Goal: Information Seeking & Learning: Learn about a topic

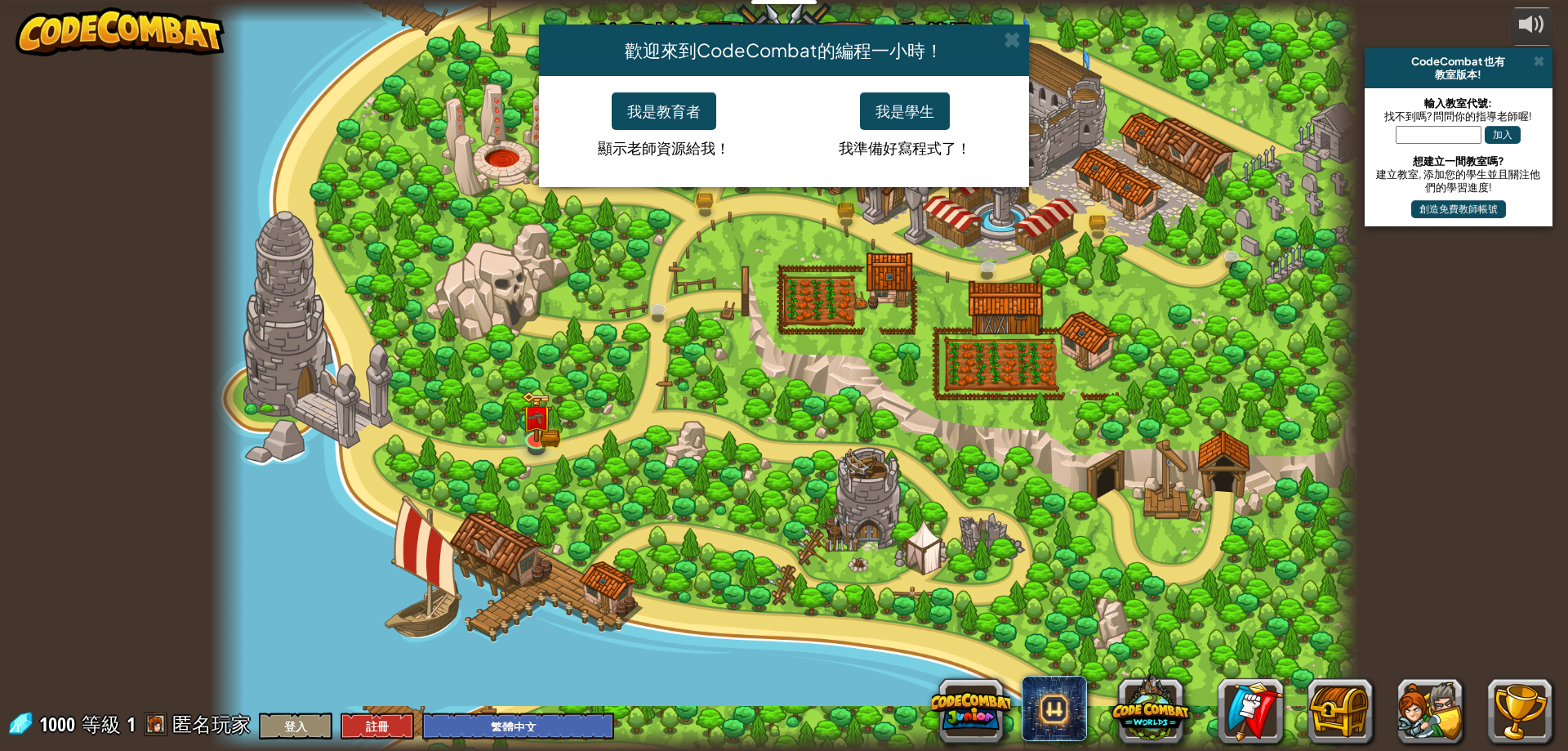
select select "zh-HANT"
click at [917, 107] on button "我是學生" at bounding box center [905, 111] width 90 height 38
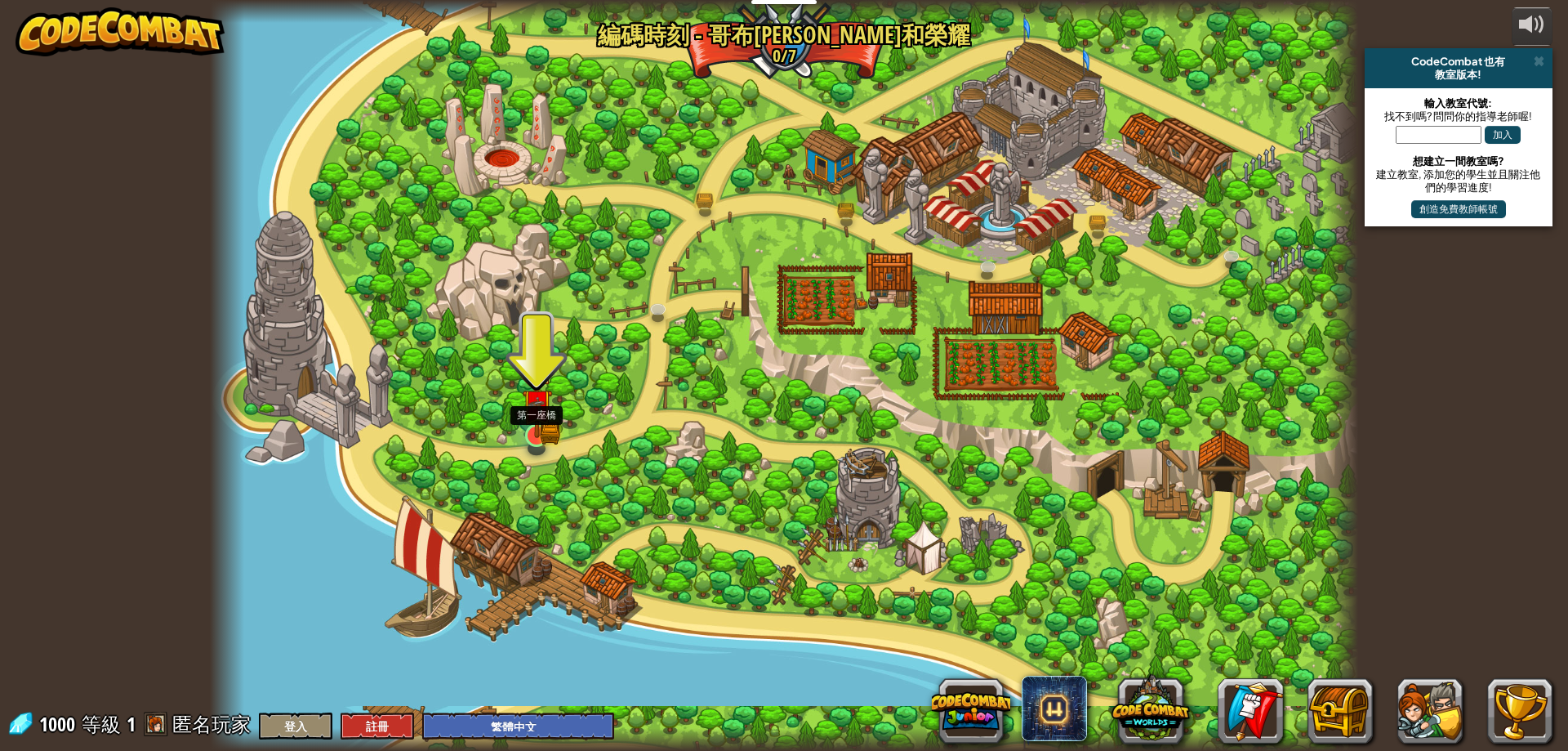
drag, startPoint x: 540, startPoint y: 420, endPoint x: 533, endPoint y: 413, distance: 9.9
click at [540, 414] on img at bounding box center [536, 404] width 18 height 18
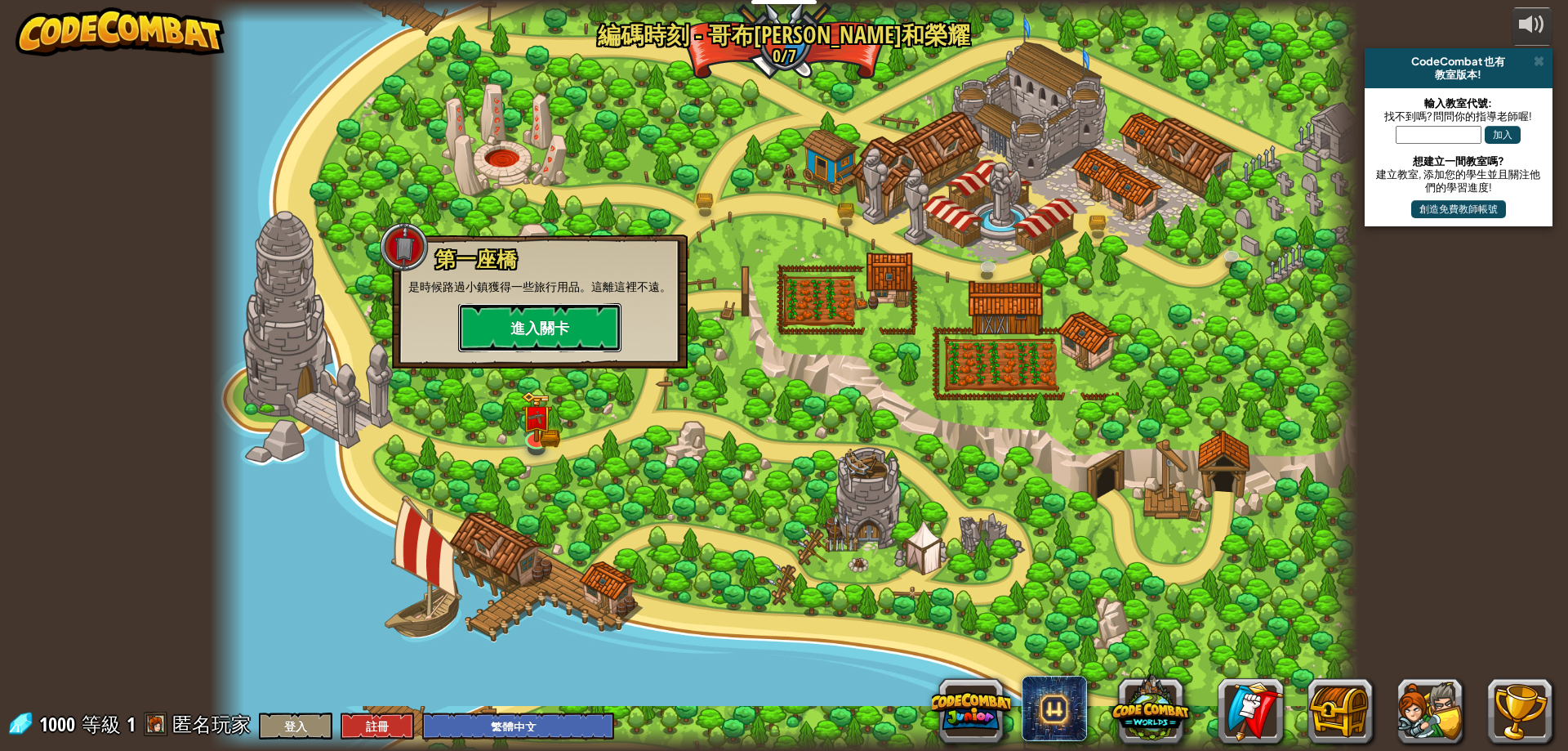
click at [530, 325] on button "進入關卡" at bounding box center [539, 328] width 163 height 49
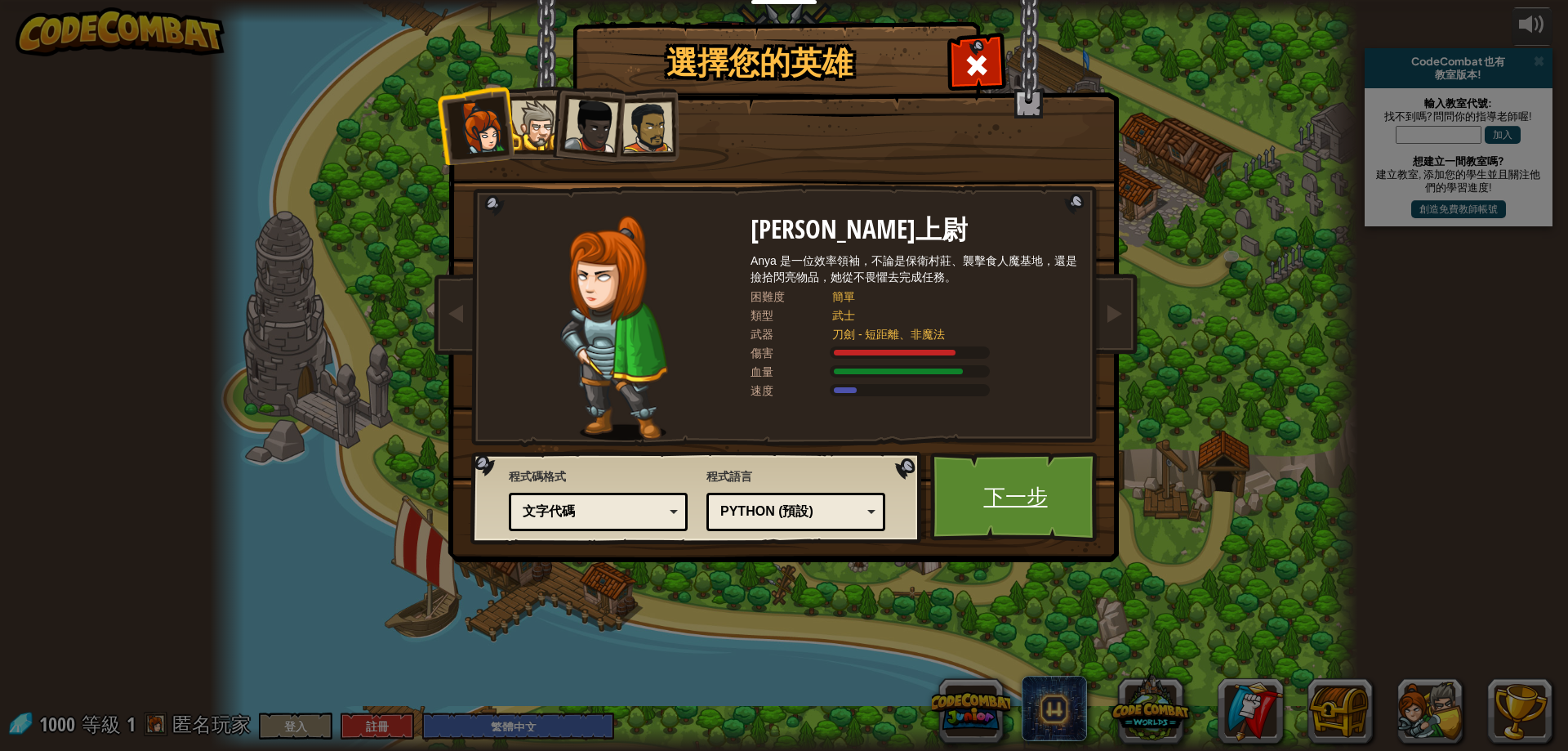
click at [1007, 499] on link "下一步" at bounding box center [1015, 496] width 171 height 90
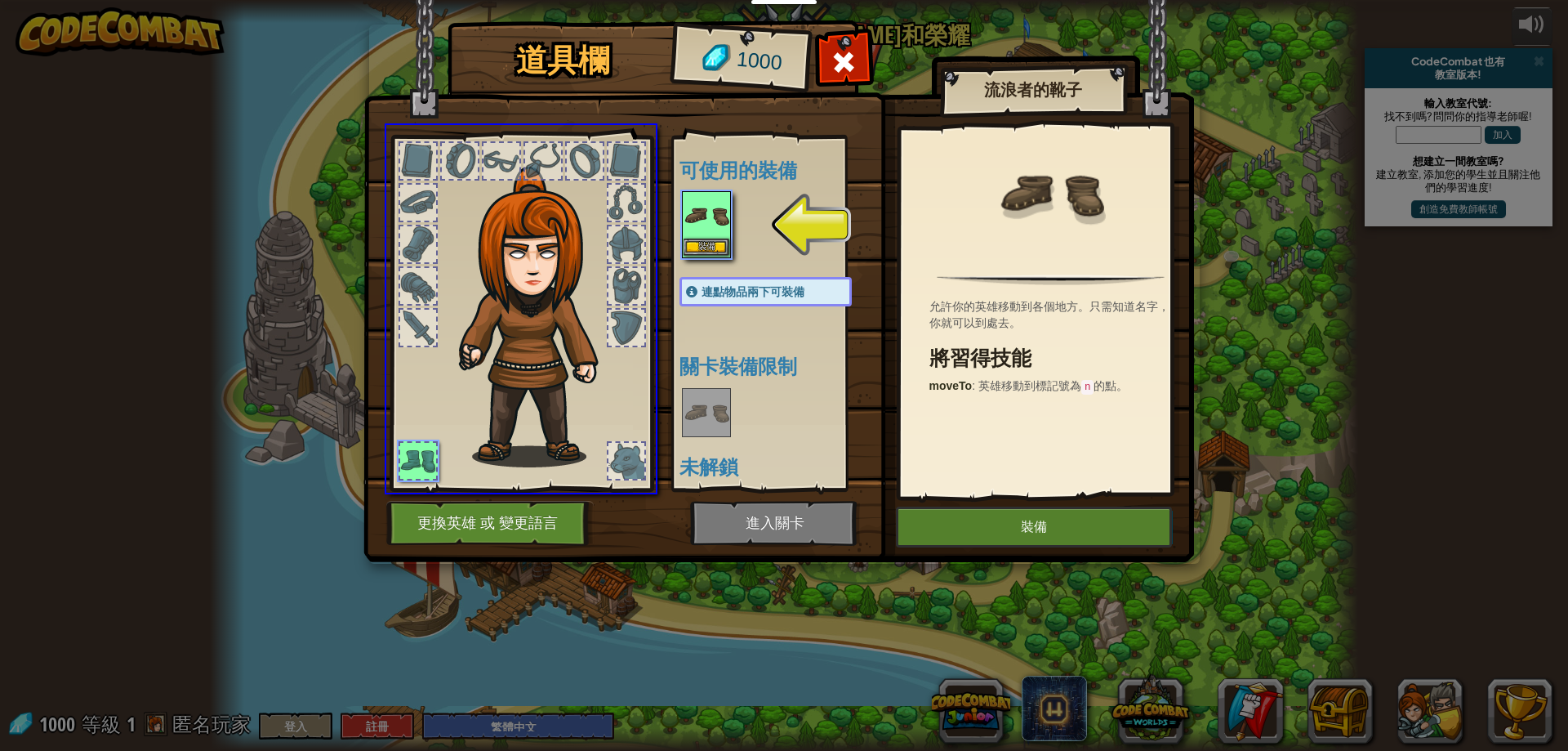
drag, startPoint x: 700, startPoint y: 215, endPoint x: 694, endPoint y: 225, distance: 11.7
click at [662, 231] on div "道具欄 1000 可使用的裝備 裝備 連點物品兩下可裝備 關卡裝備限制 未解鎖 流浪者的靴子 允許你的英雄移動到各個地方。只需知道名字，你就可以到處去。 將習…" at bounding box center [784, 375] width 1568 height 751
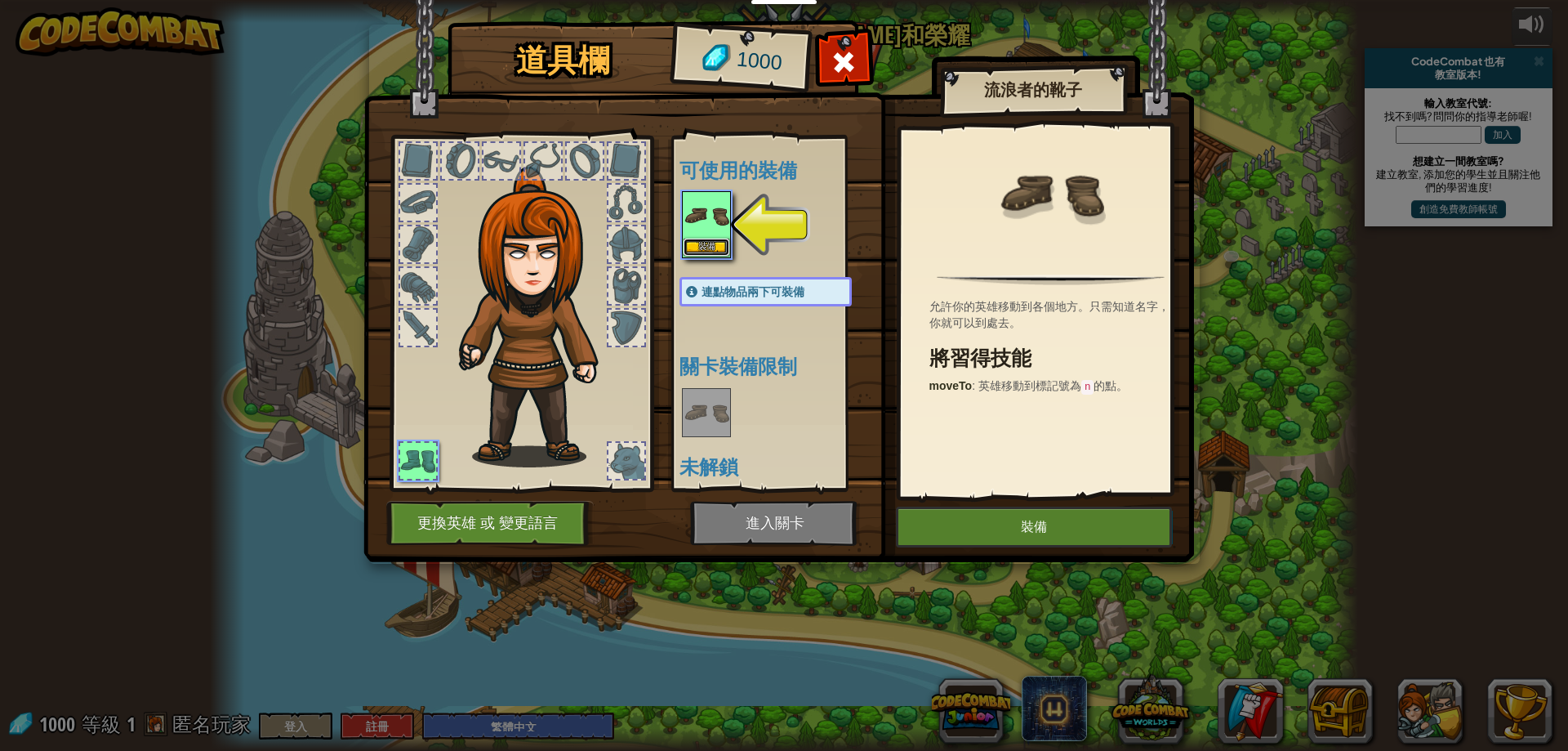
click at [713, 242] on button "裝備" at bounding box center [707, 247] width 46 height 17
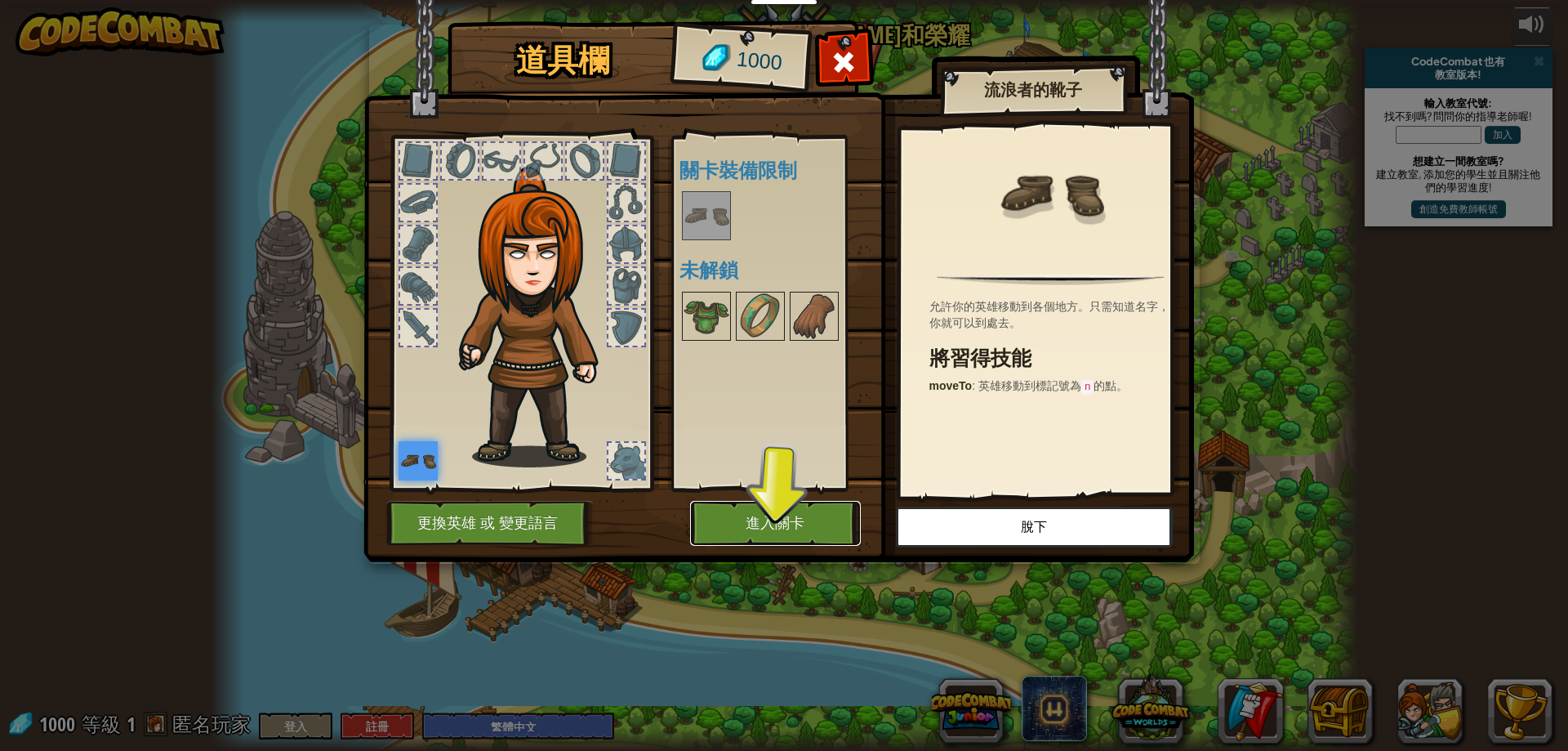
drag, startPoint x: 751, startPoint y: 520, endPoint x: 908, endPoint y: 547, distance: 159.3
click at [751, 519] on button "進入關卡" at bounding box center [775, 523] width 171 height 45
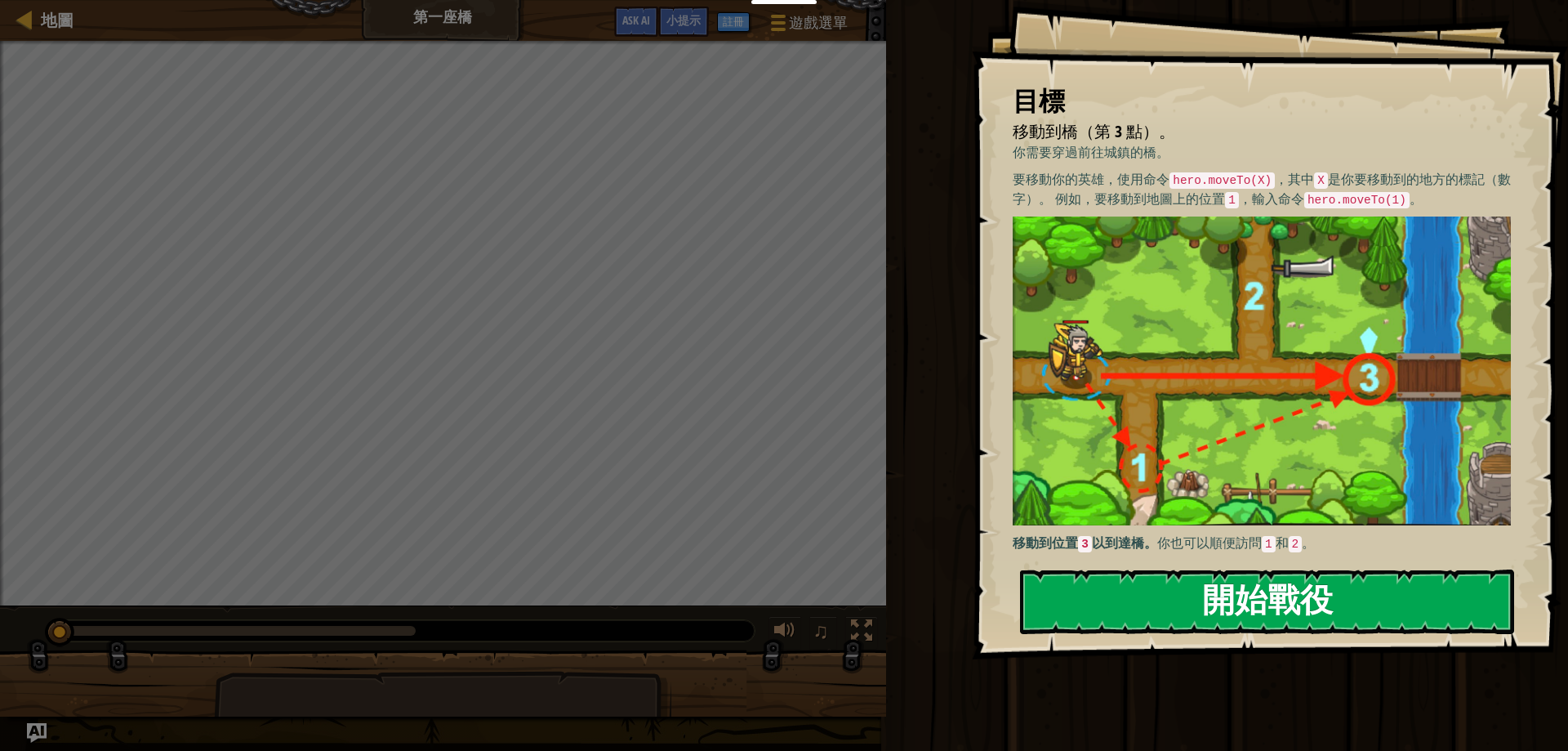
click at [1387, 581] on button "開始戰役" at bounding box center [1267, 601] width 494 height 64
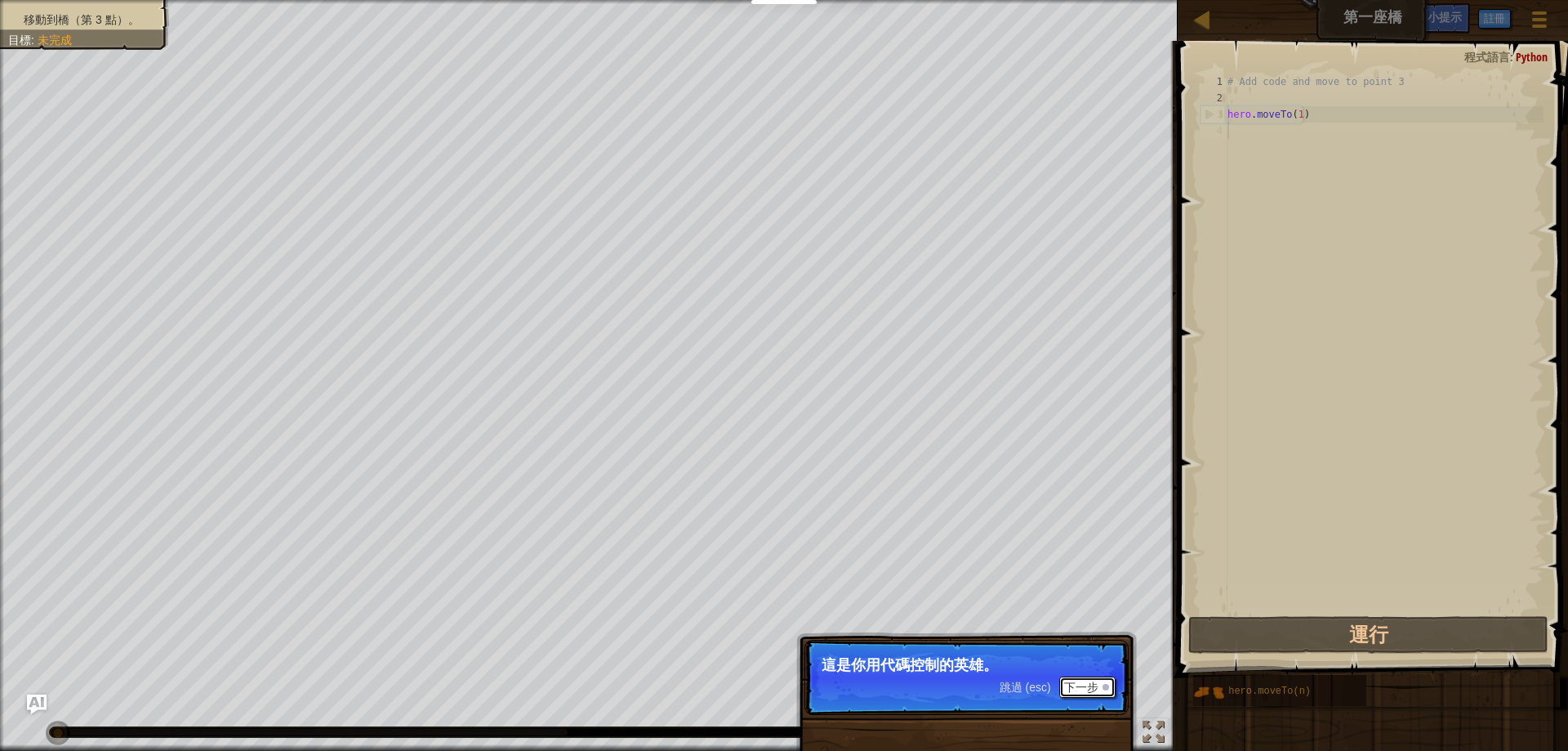
click at [1072, 683] on button "下一步" at bounding box center [1087, 687] width 57 height 22
click at [1065, 681] on button "下一步" at bounding box center [1087, 688] width 57 height 22
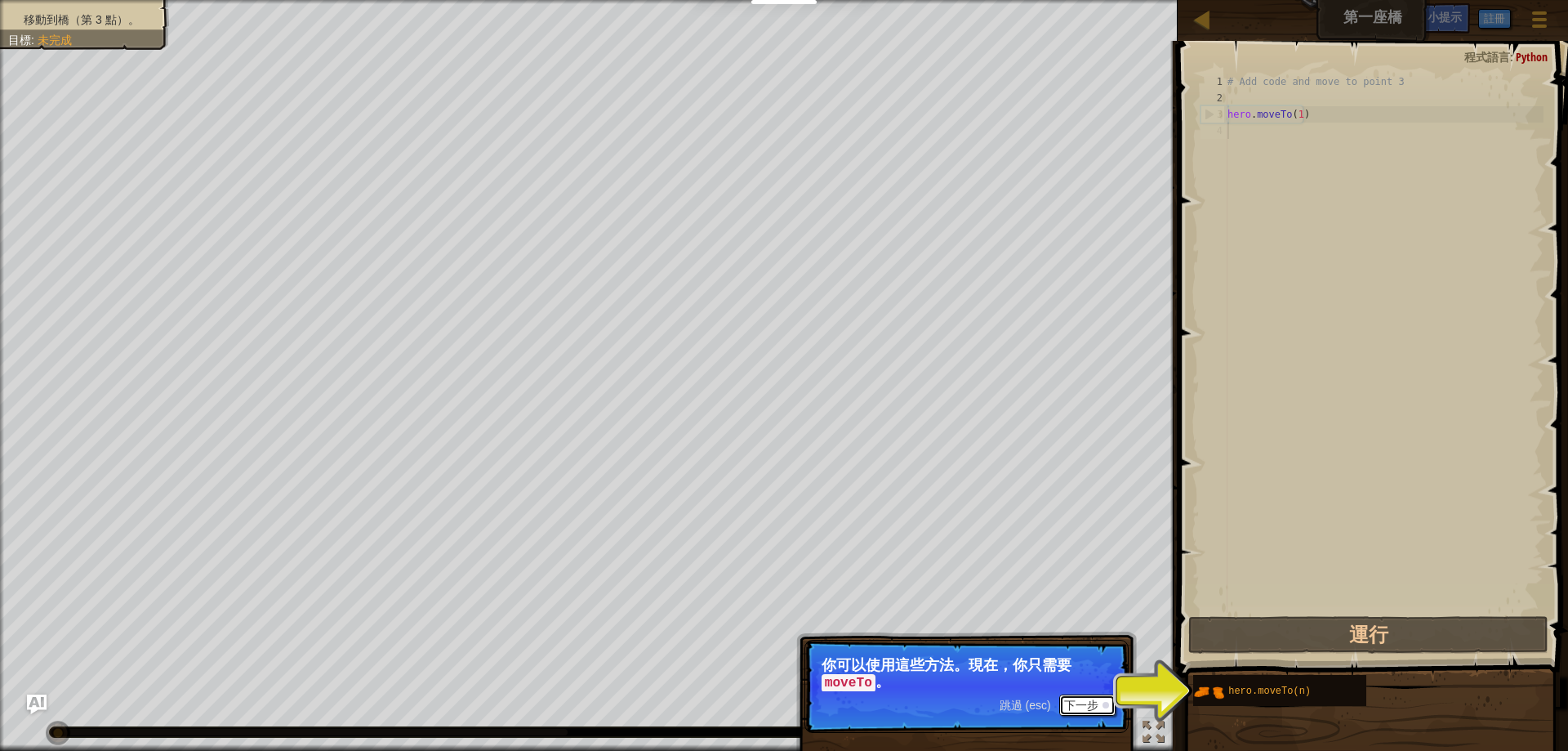
click at [1072, 697] on button "下一步" at bounding box center [1087, 705] width 57 height 22
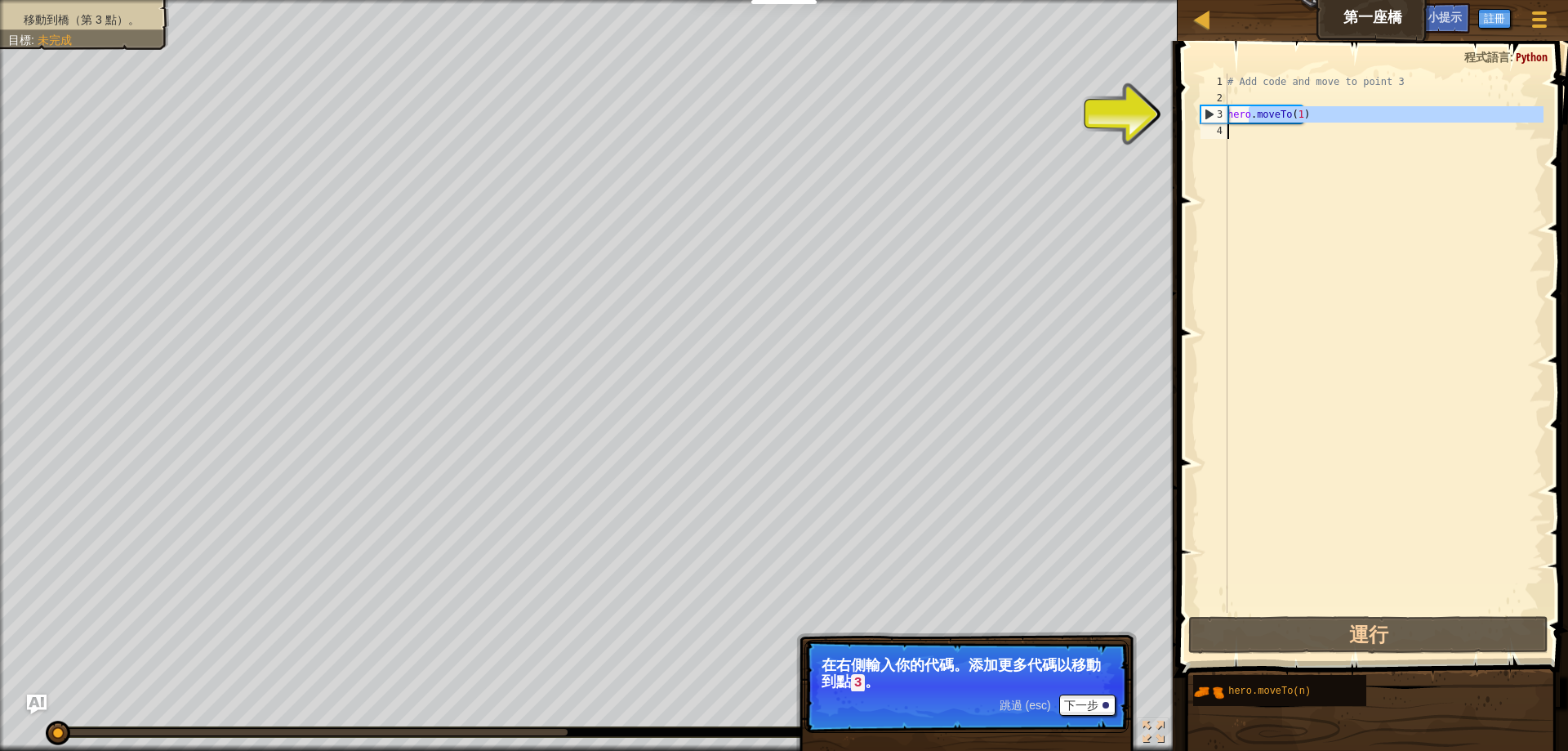
drag, startPoint x: 1249, startPoint y: 120, endPoint x: 1280, endPoint y: 125, distance: 31.4
click at [1280, 125] on div "# Add code and move to point 3 hero . moveTo ( 1 )" at bounding box center [1383, 359] width 319 height 572
type textarea "hero.moveTo(1)"
click at [1275, 183] on div "# Add code and move to point 3 hero . moveTo ( 1 )" at bounding box center [1383, 343] width 319 height 539
click at [1216, 133] on div "4" at bounding box center [1214, 130] width 27 height 16
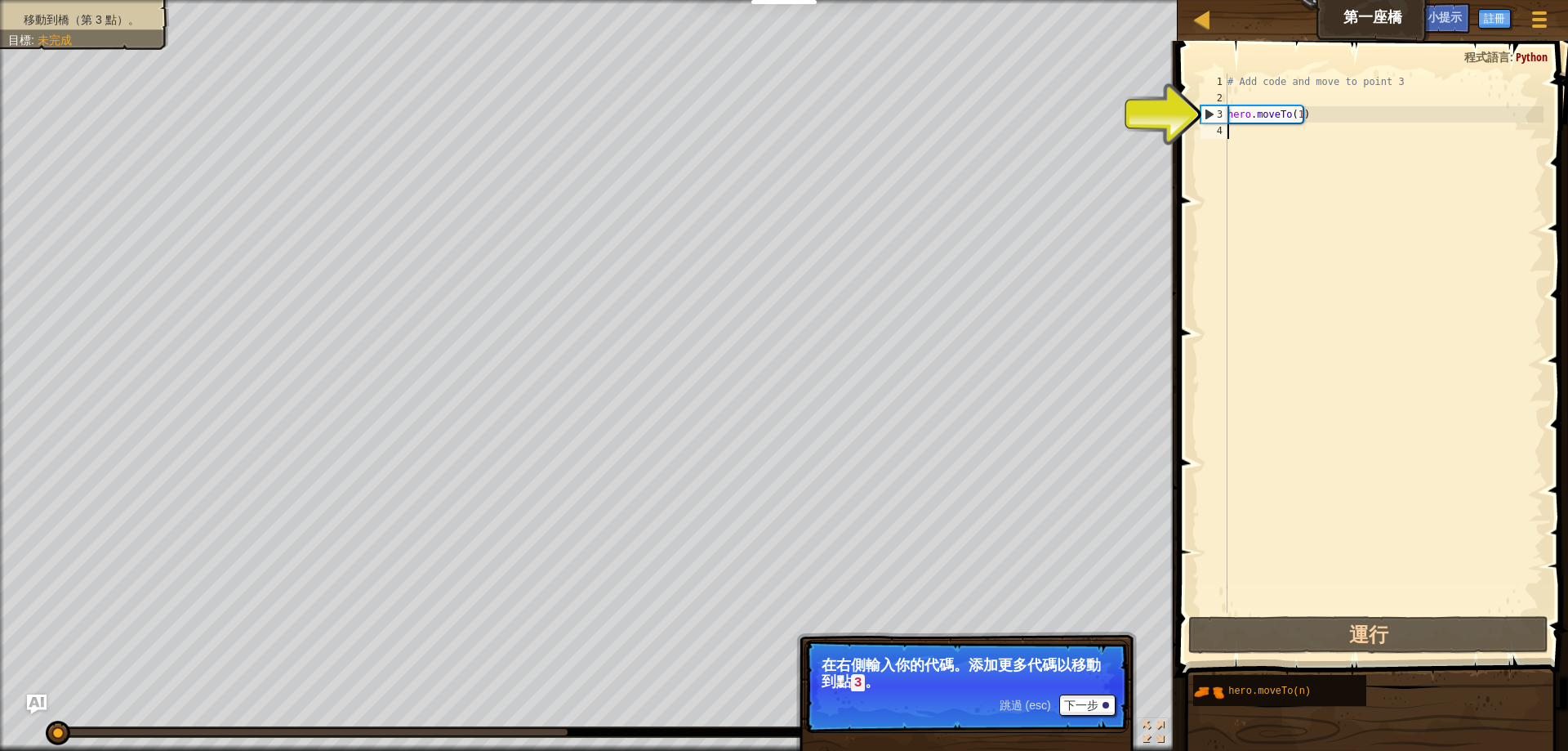
click at [1217, 94] on div "2" at bounding box center [1214, 97] width 27 height 16
type textarea "hero.moveTo(1)"
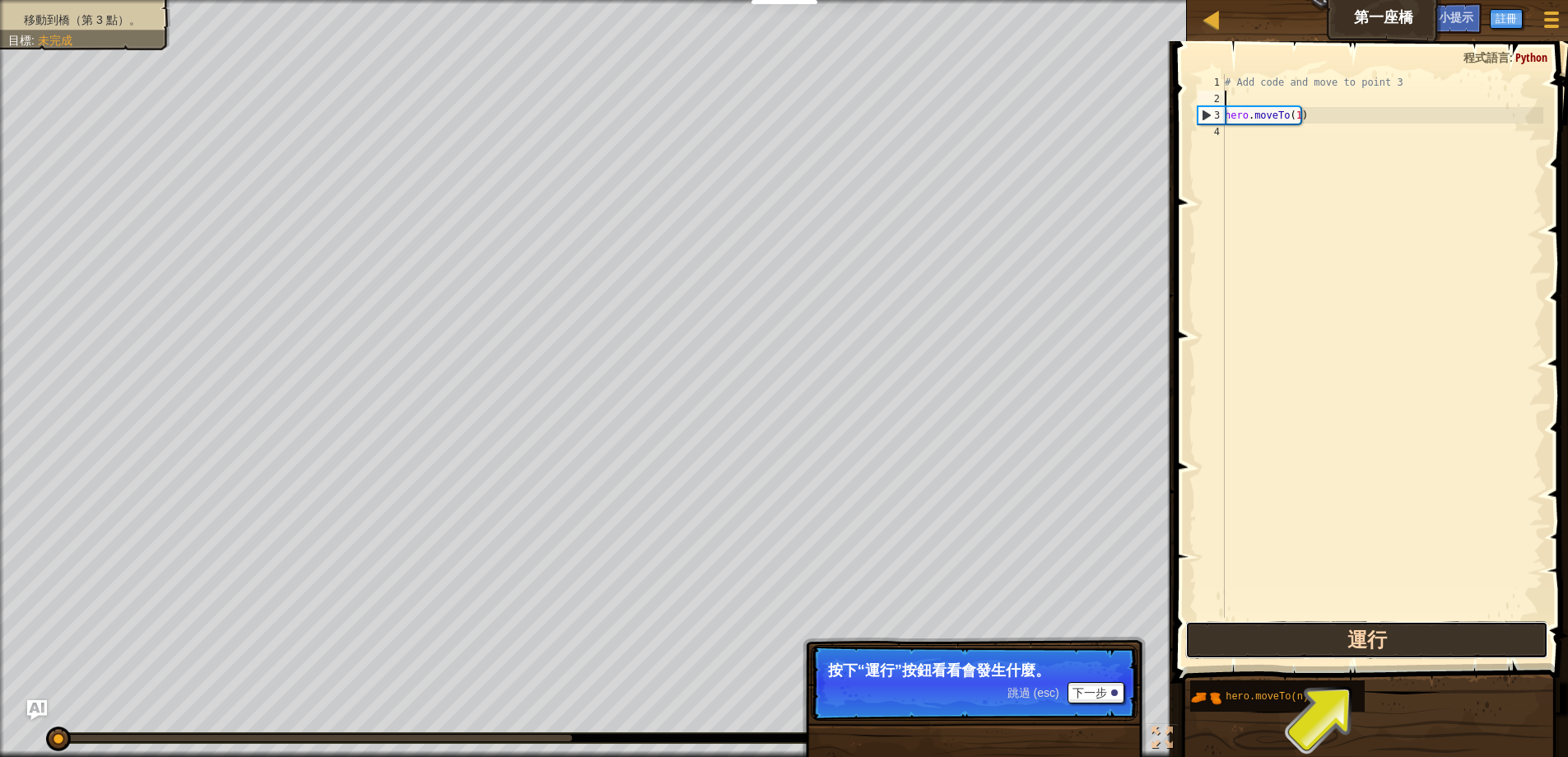
click at [1375, 634] on button "運行" at bounding box center [1367, 640] width 363 height 38
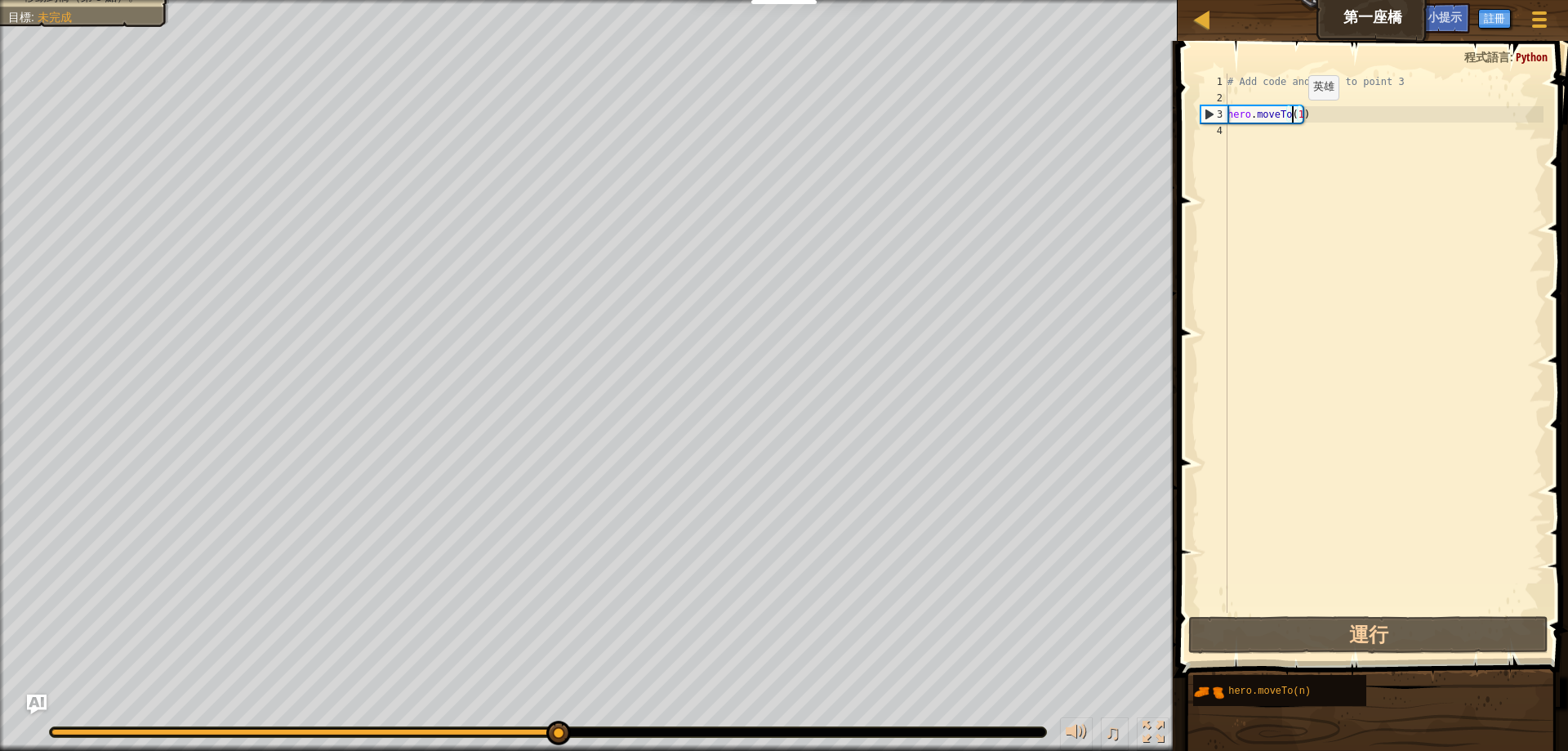
click at [1295, 116] on div "# Add code and move to point 3 hero . moveTo ( 1 )" at bounding box center [1383, 359] width 319 height 572
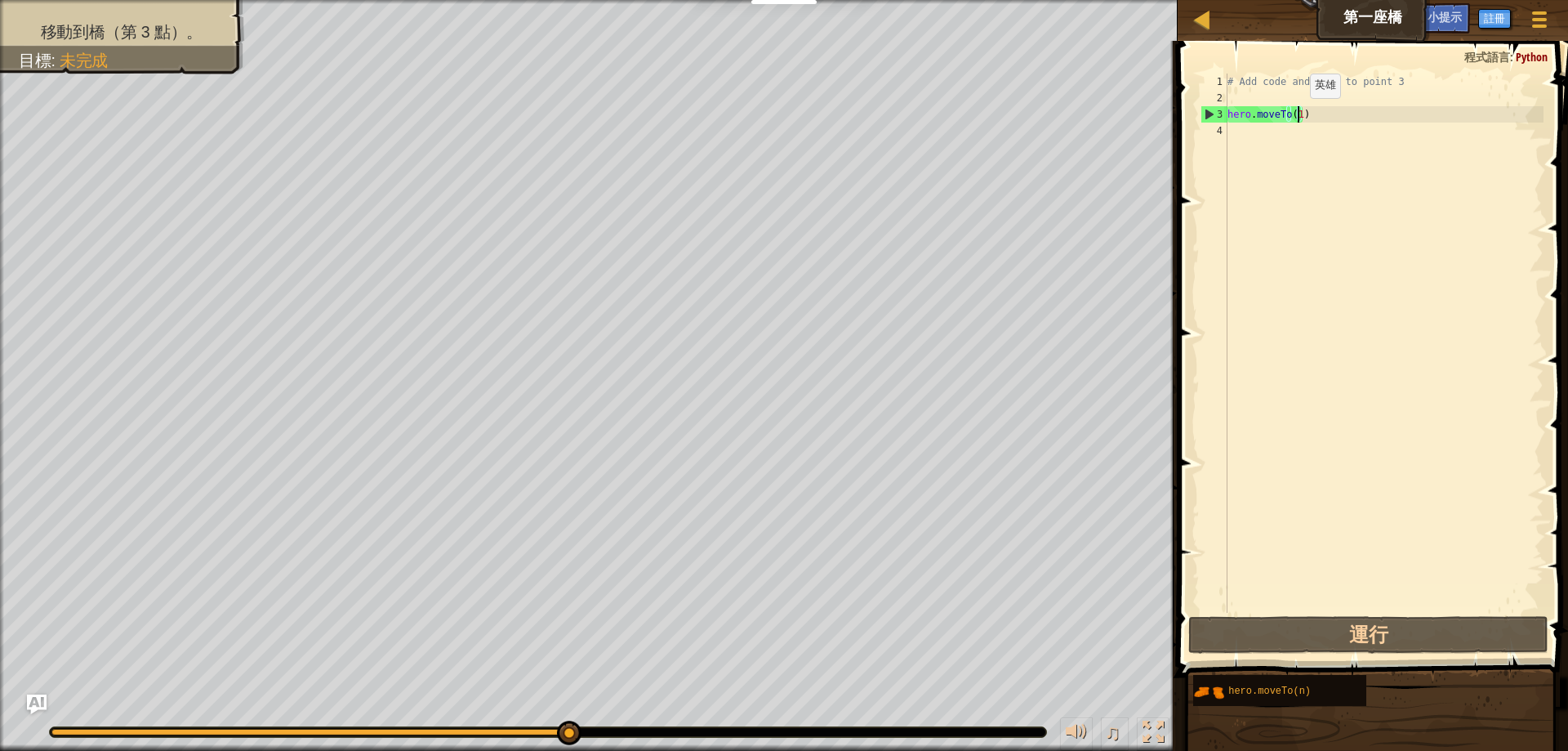
click at [1297, 114] on div "# Add code and move to point 3 hero . moveTo ( 1 )" at bounding box center [1383, 359] width 319 height 572
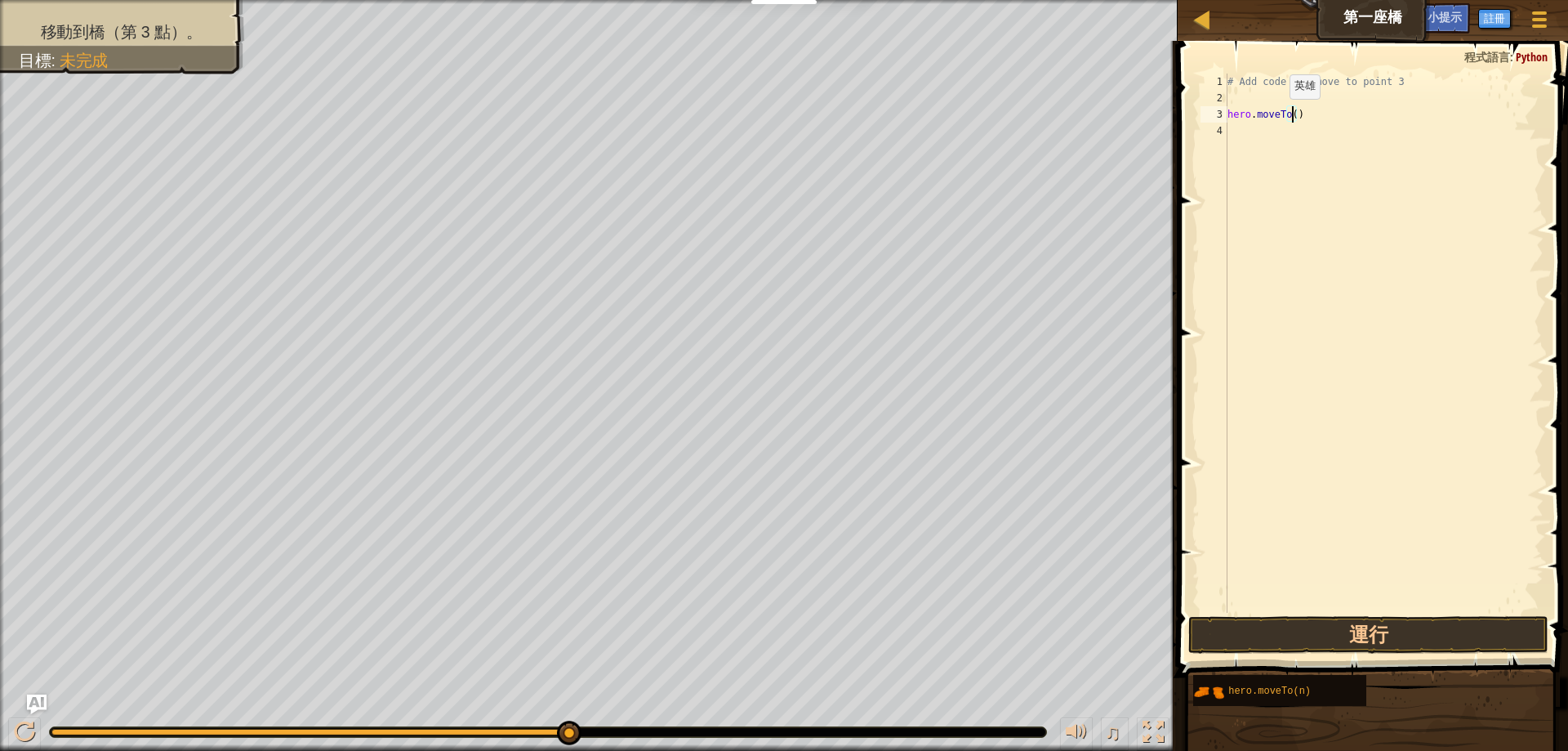
type textarea "ㄉ"
click at [1446, 633] on button "運行" at bounding box center [1368, 635] width 360 height 38
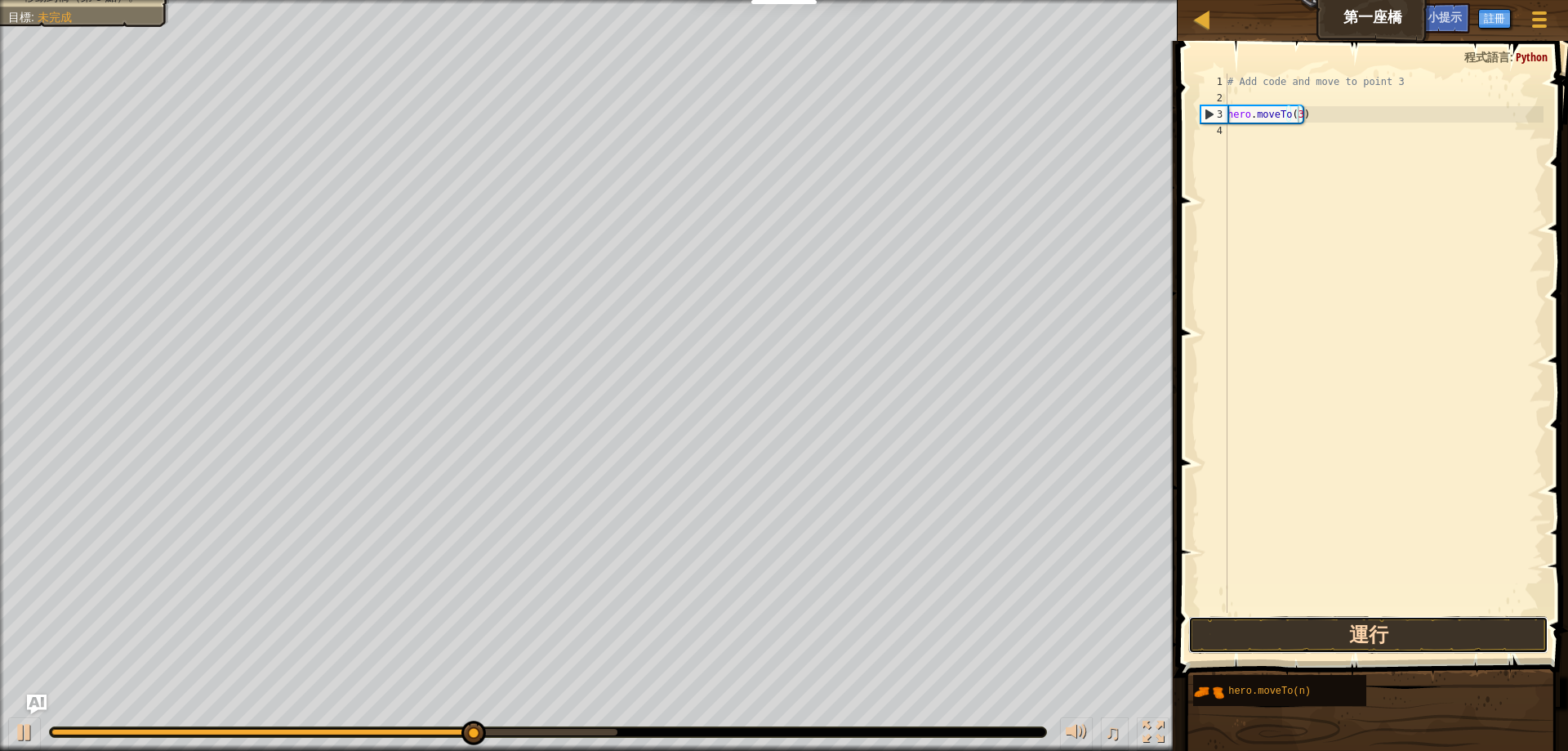
click at [1445, 632] on button "運行" at bounding box center [1368, 635] width 360 height 38
type textarea "hero.moveTo(3)"
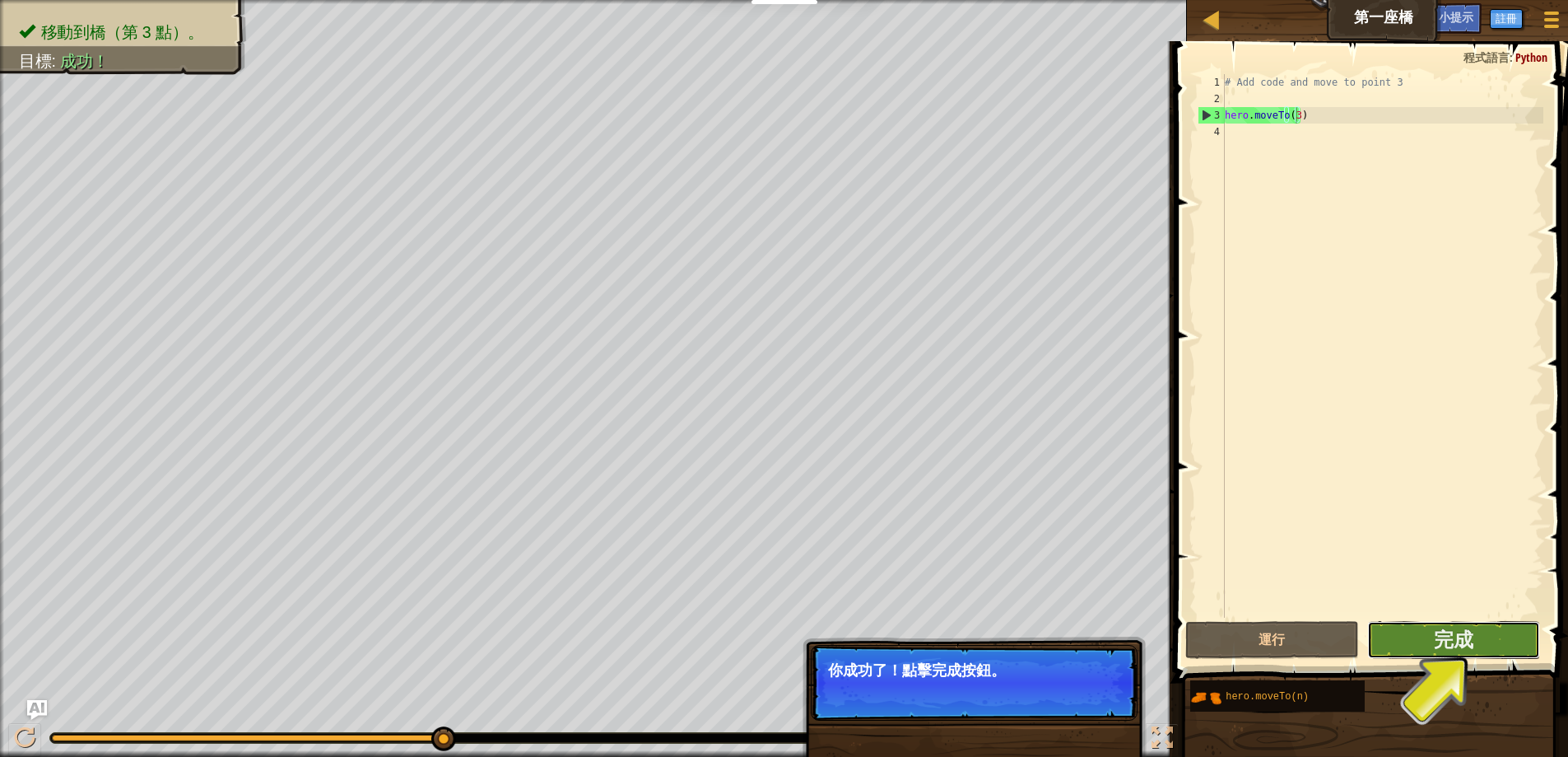
click at [1485, 637] on button "完成" at bounding box center [1454, 640] width 173 height 38
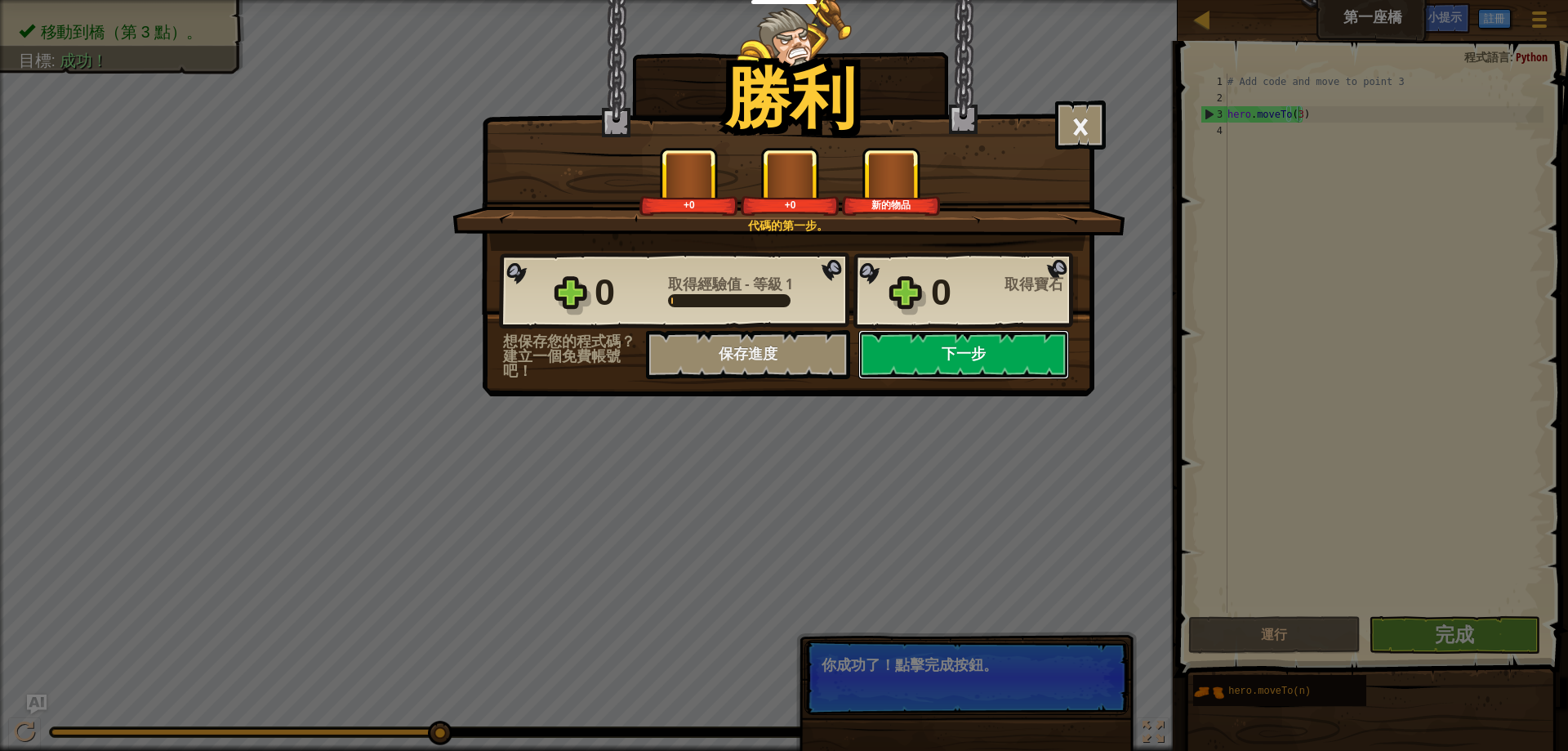
click at [985, 340] on button "下一步" at bounding box center [964, 354] width 211 height 49
select select "zh-HANT"
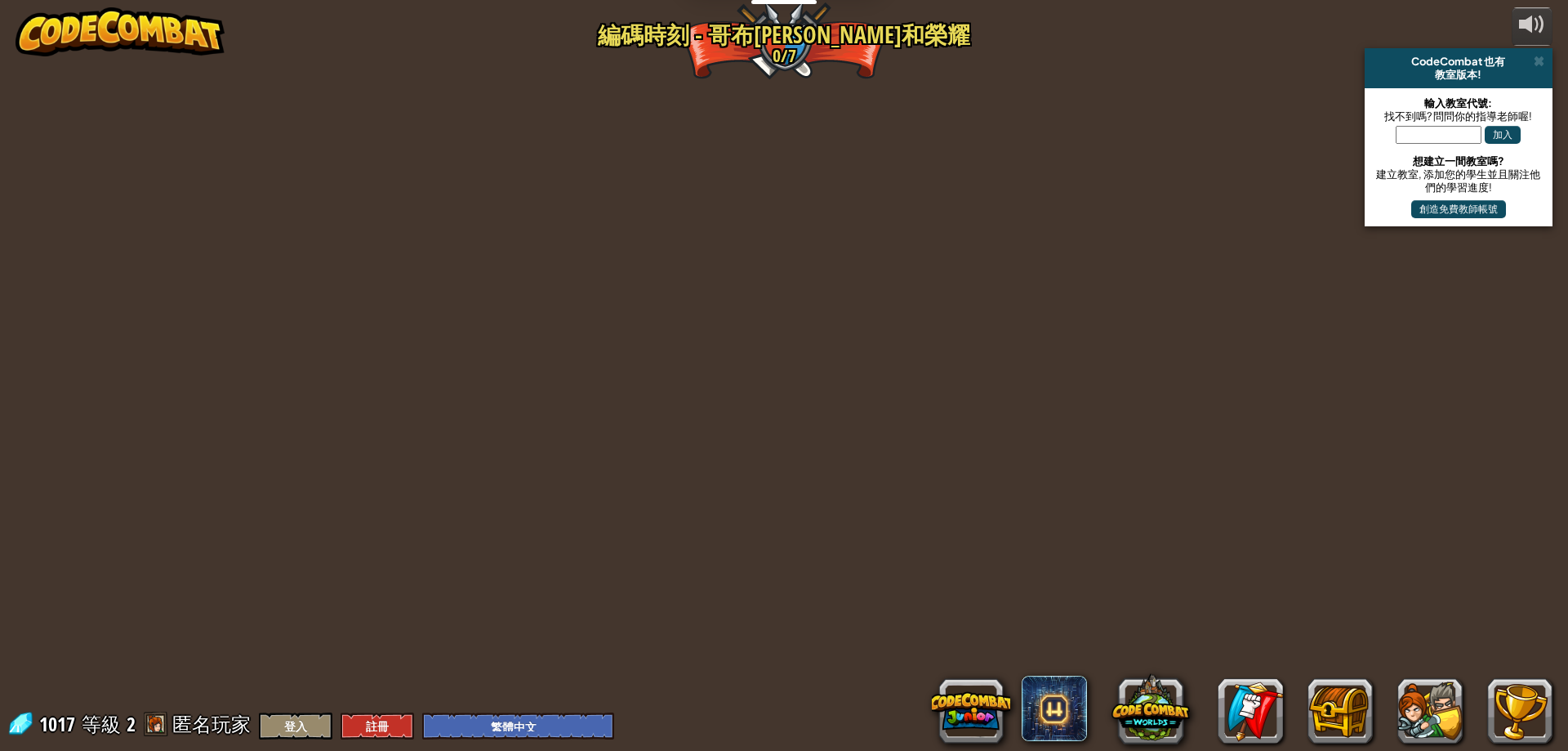
select select "zh-HANT"
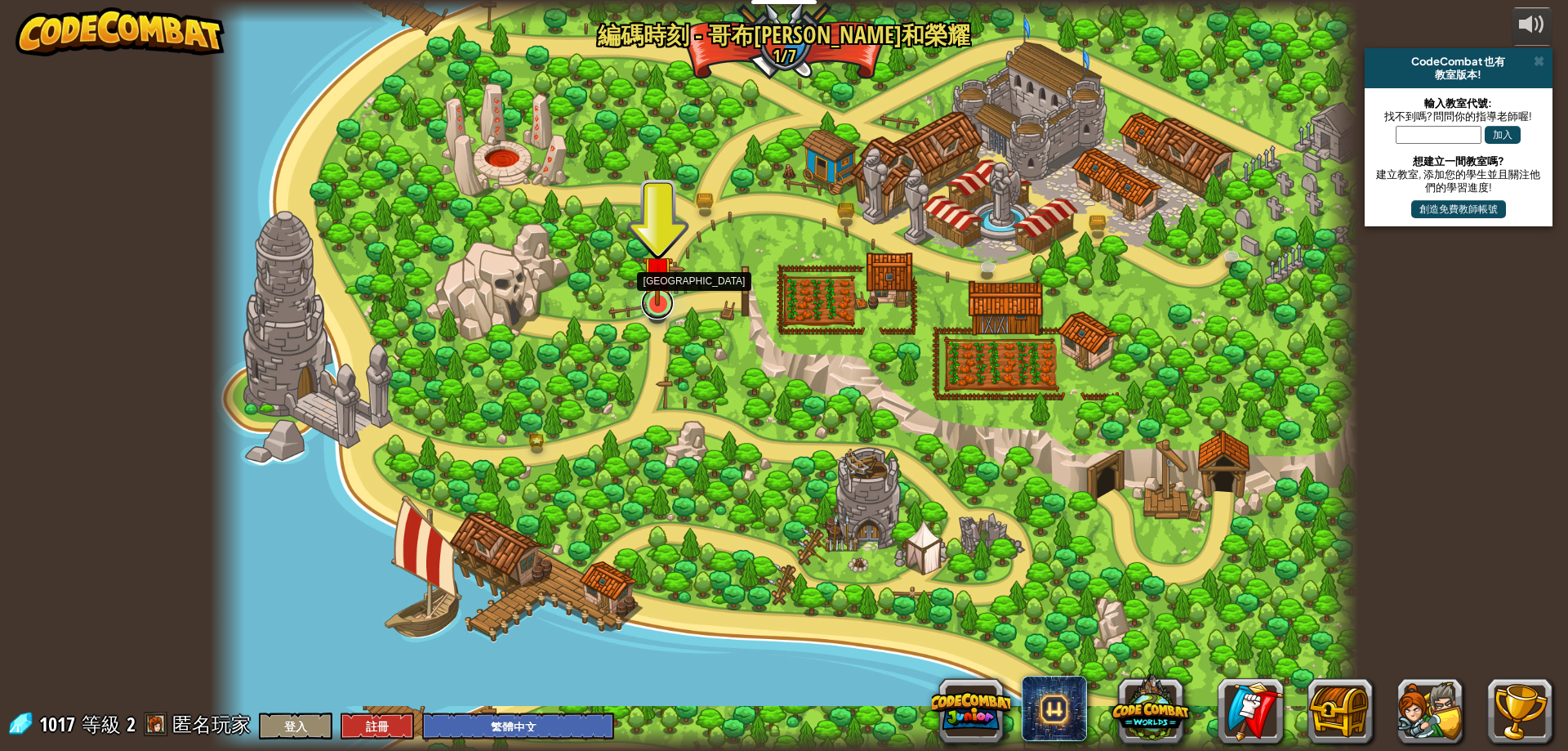
click at [665, 309] on link at bounding box center [657, 302] width 33 height 33
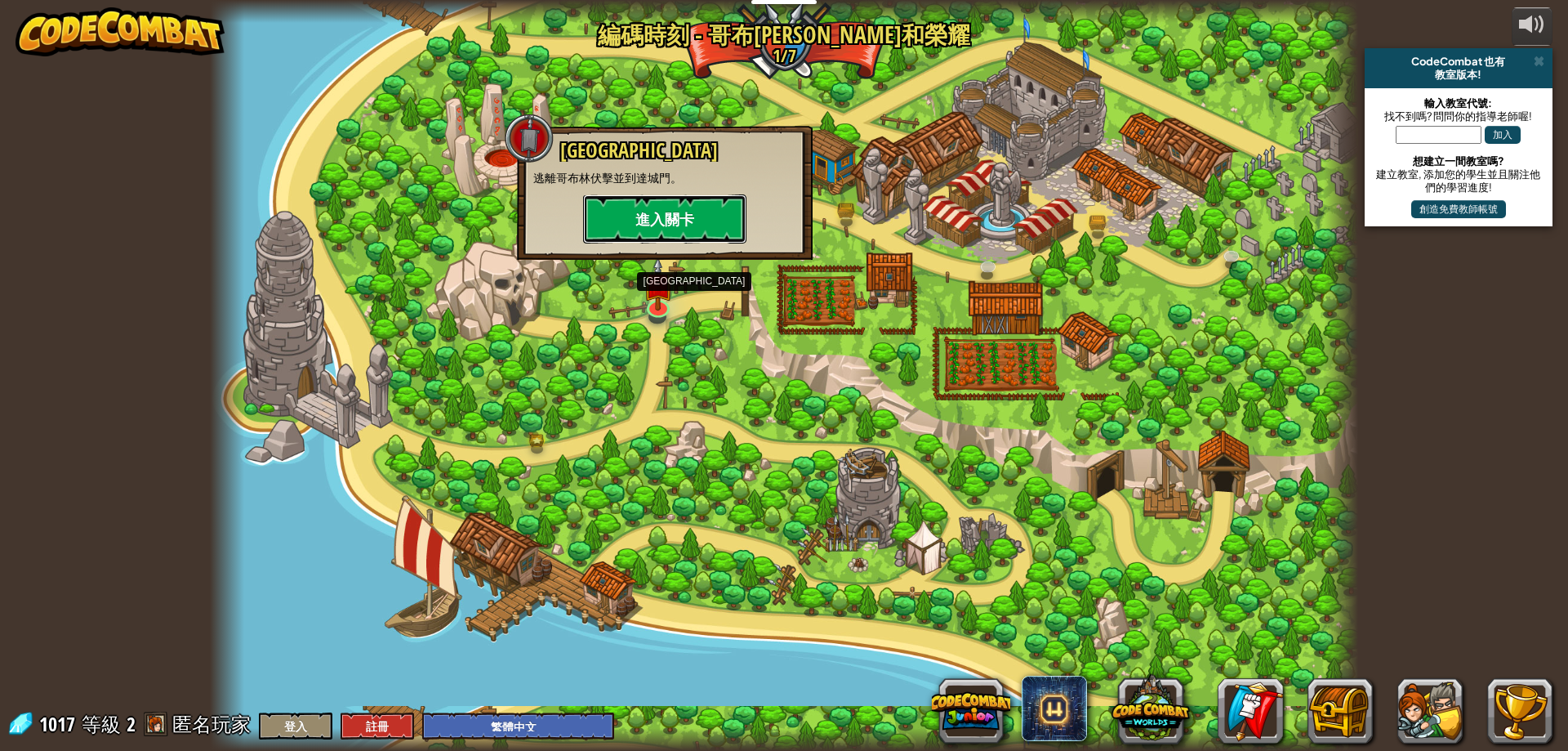
click at [708, 211] on button "進入關卡" at bounding box center [664, 219] width 163 height 49
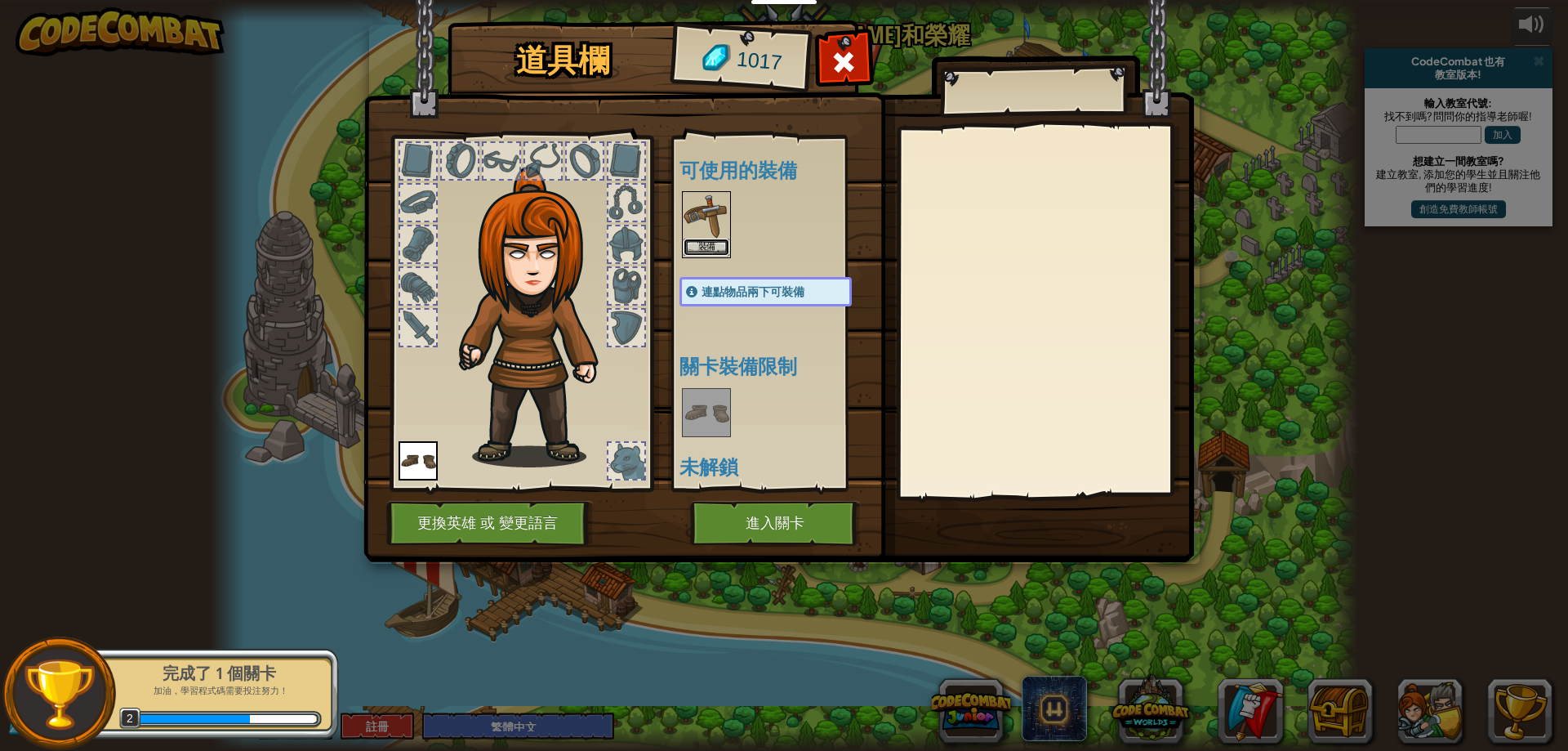
click at [707, 248] on button "裝備" at bounding box center [707, 247] width 46 height 17
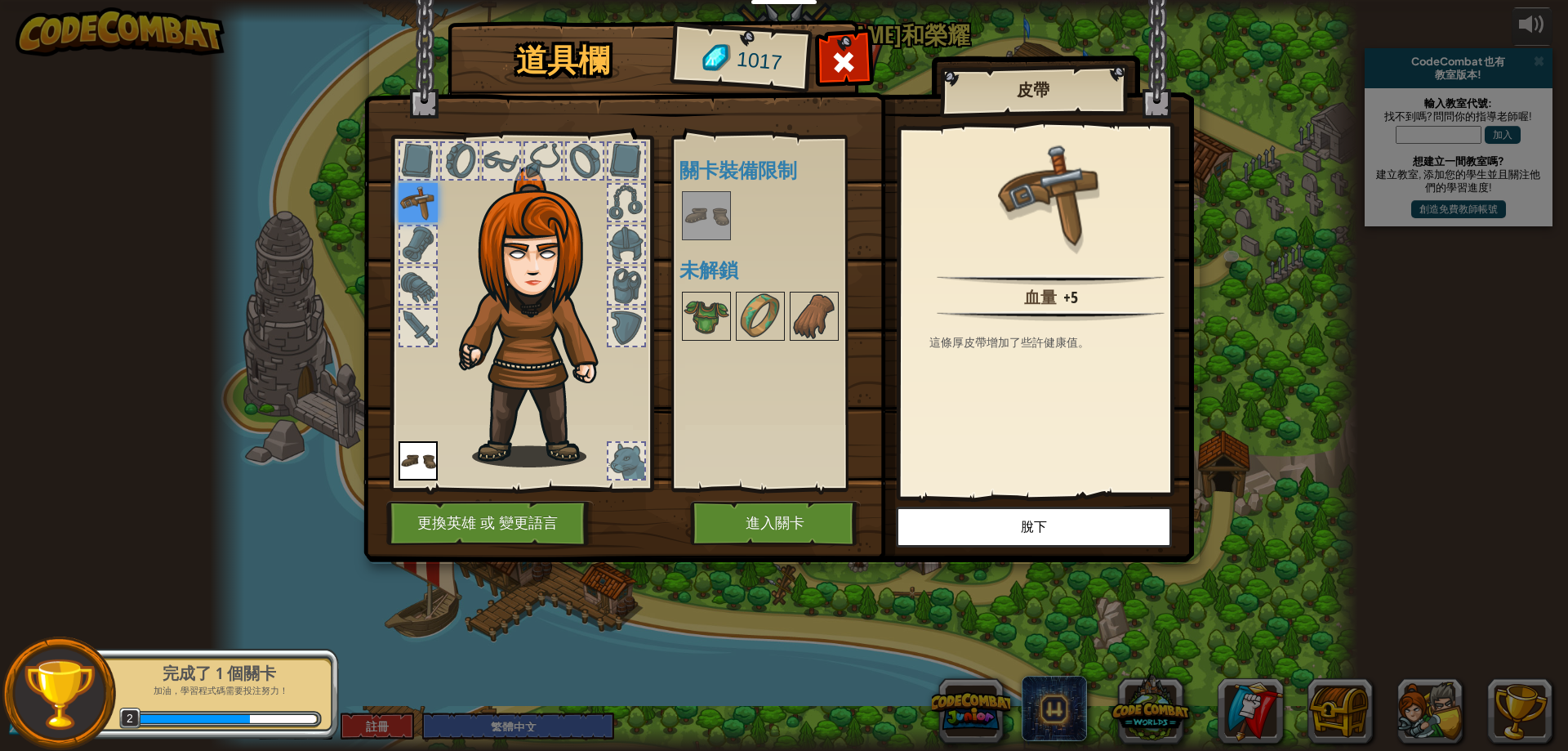
click at [714, 219] on img at bounding box center [707, 216] width 46 height 46
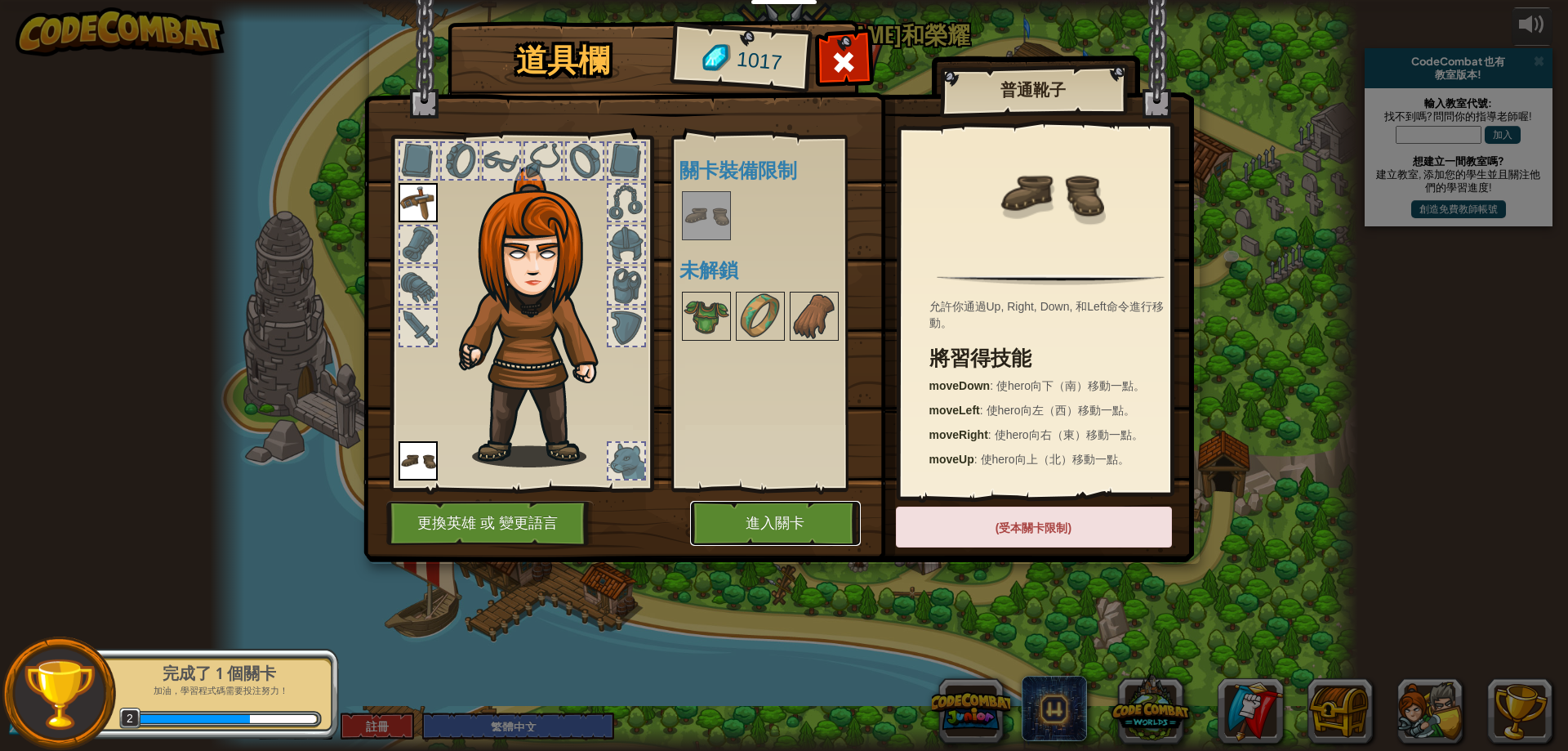
click at [797, 512] on button "進入關卡" at bounding box center [775, 523] width 171 height 45
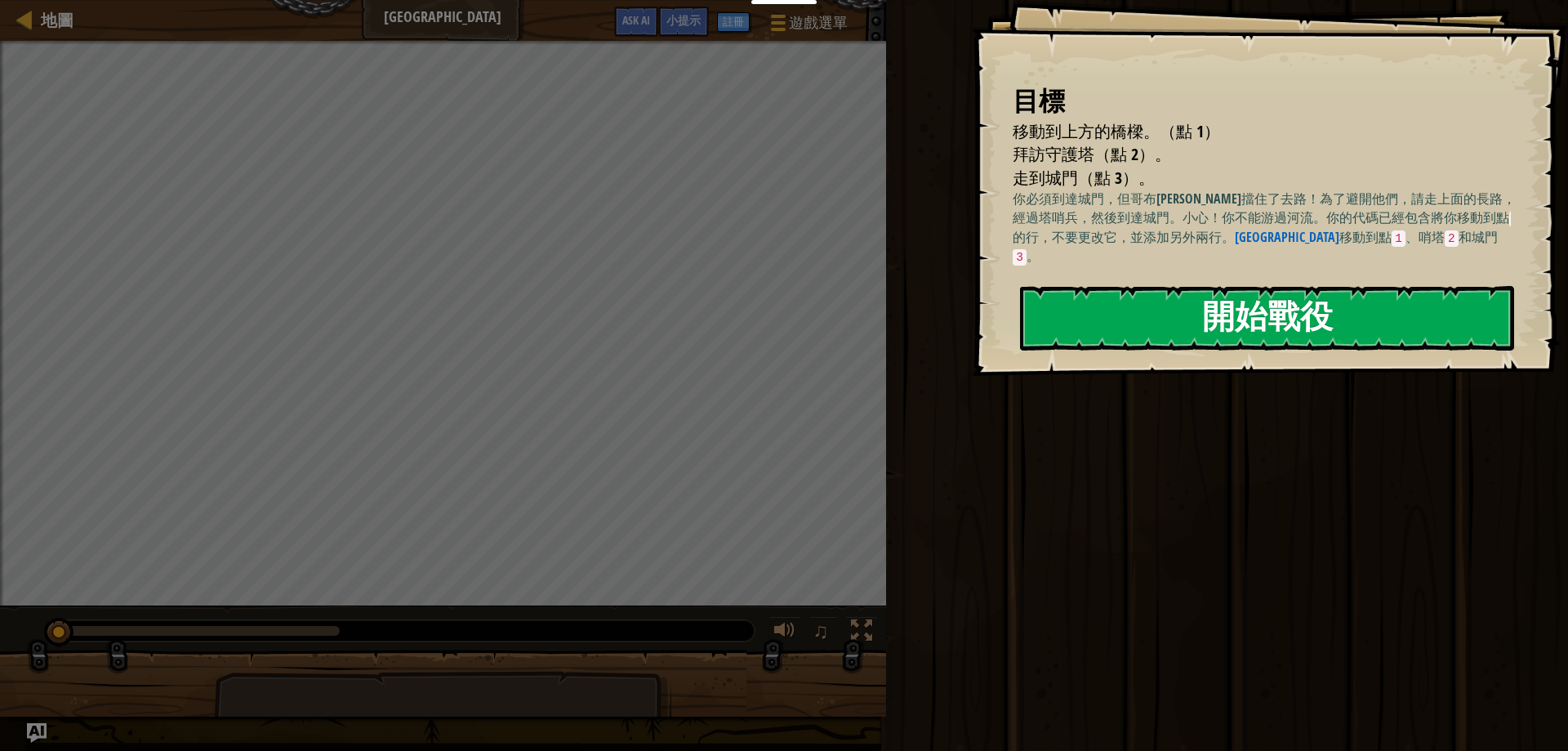
click at [1288, 318] on button "開始戰役" at bounding box center [1267, 318] width 494 height 64
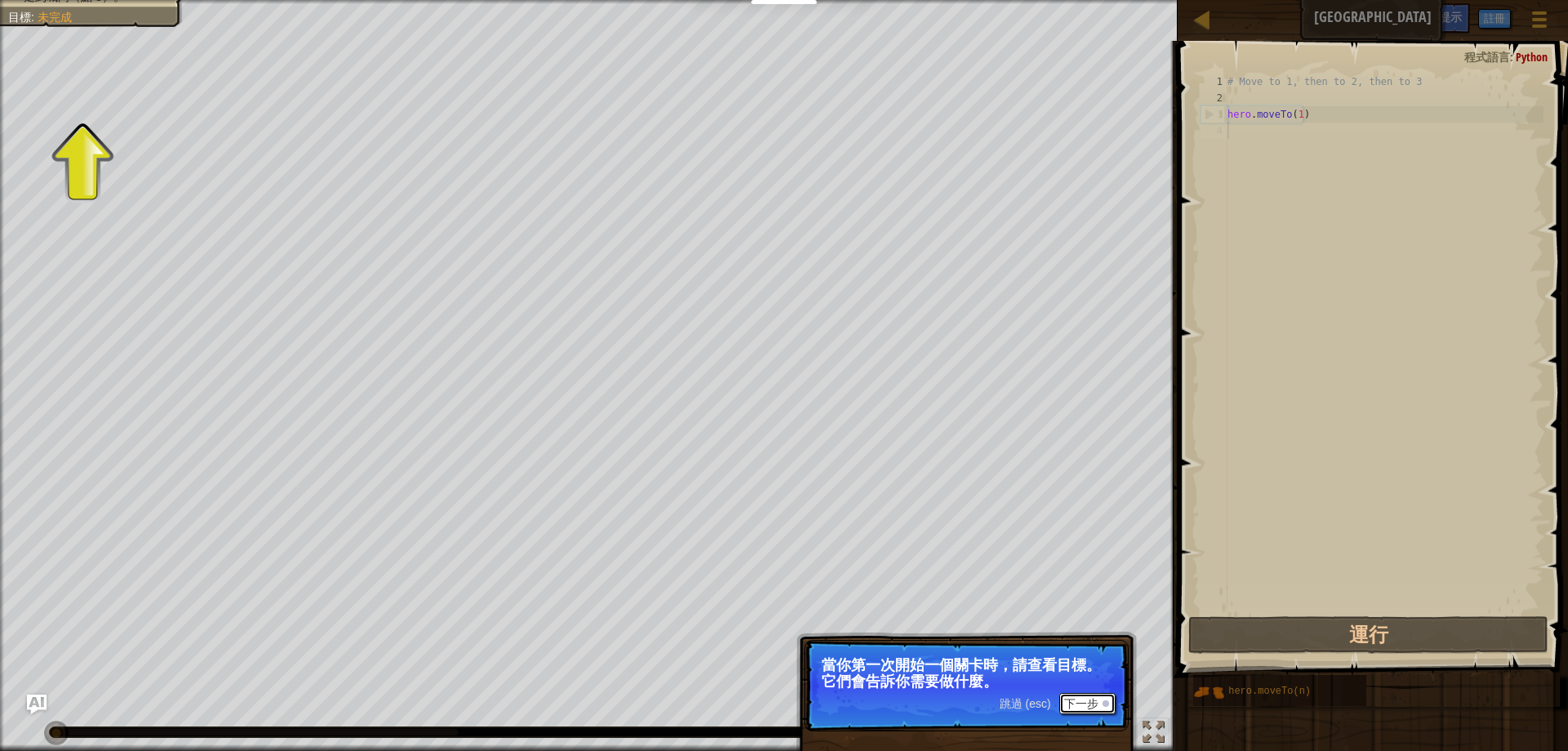
click at [1090, 701] on button "下一步" at bounding box center [1087, 703] width 57 height 22
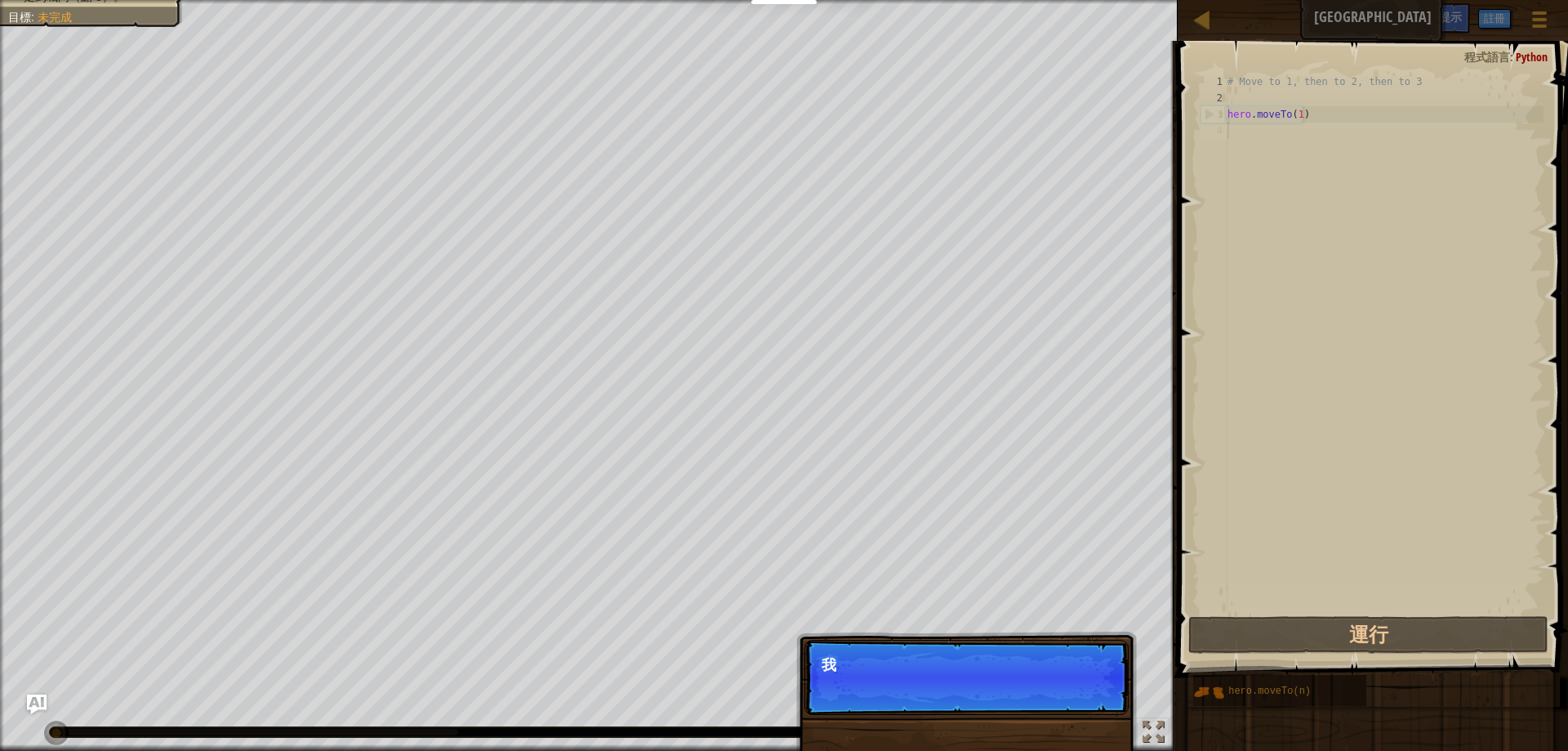
scroll to position [8, 0]
click at [1096, 689] on button "下一步" at bounding box center [1087, 687] width 57 height 22
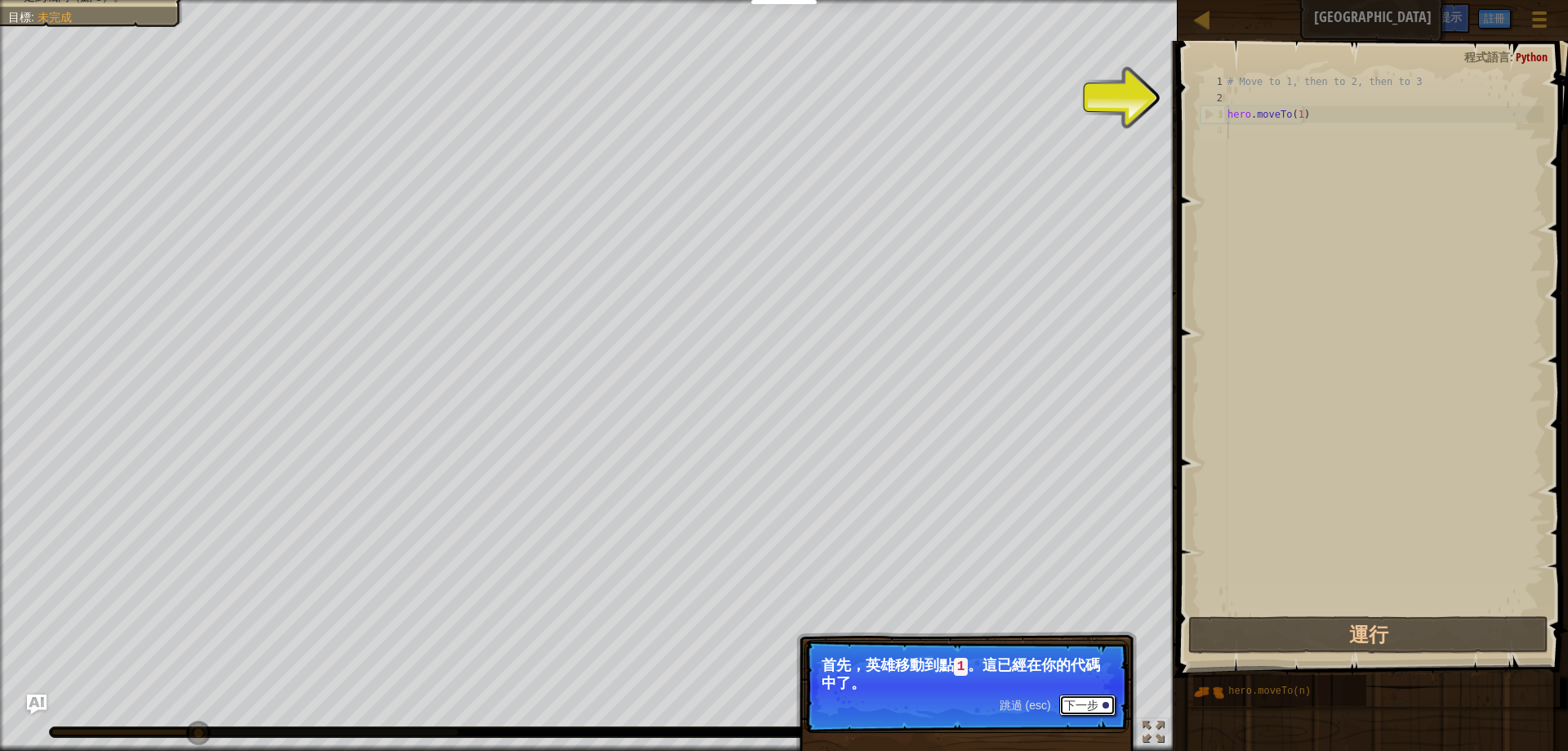
click at [1085, 702] on button "下一步" at bounding box center [1087, 705] width 57 height 22
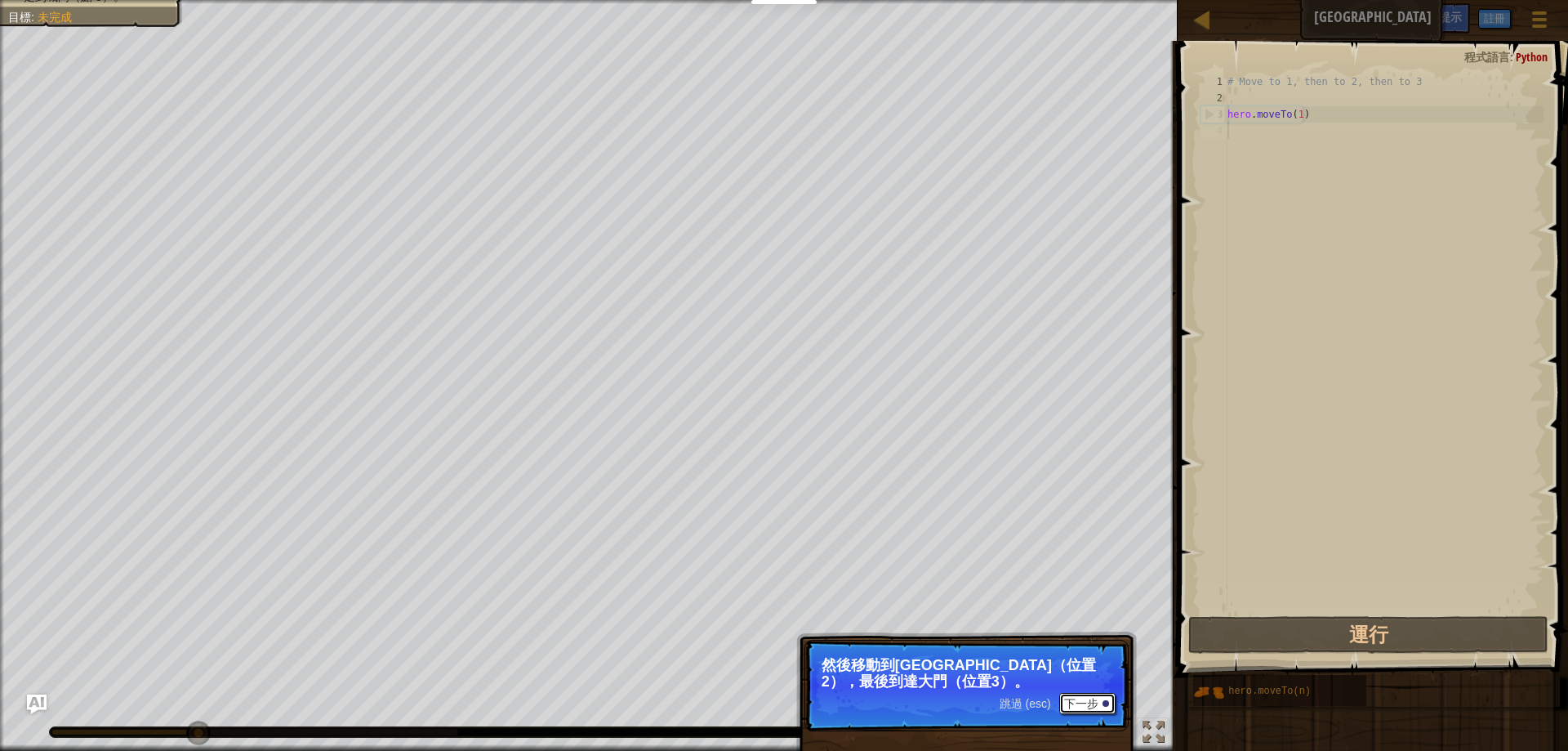
click at [1085, 701] on button "下一步" at bounding box center [1087, 703] width 57 height 22
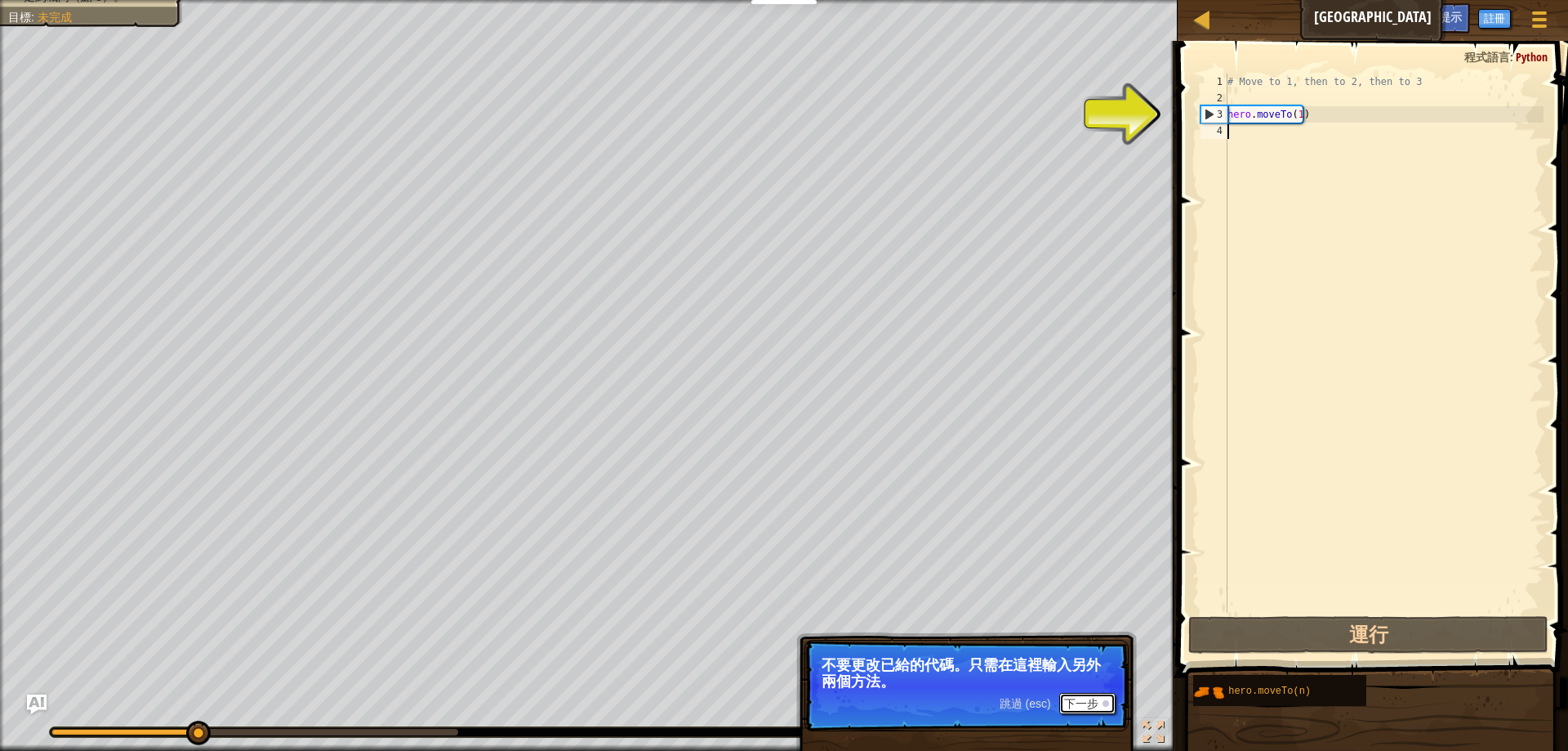
click at [1082, 696] on button "下一步" at bounding box center [1087, 703] width 57 height 22
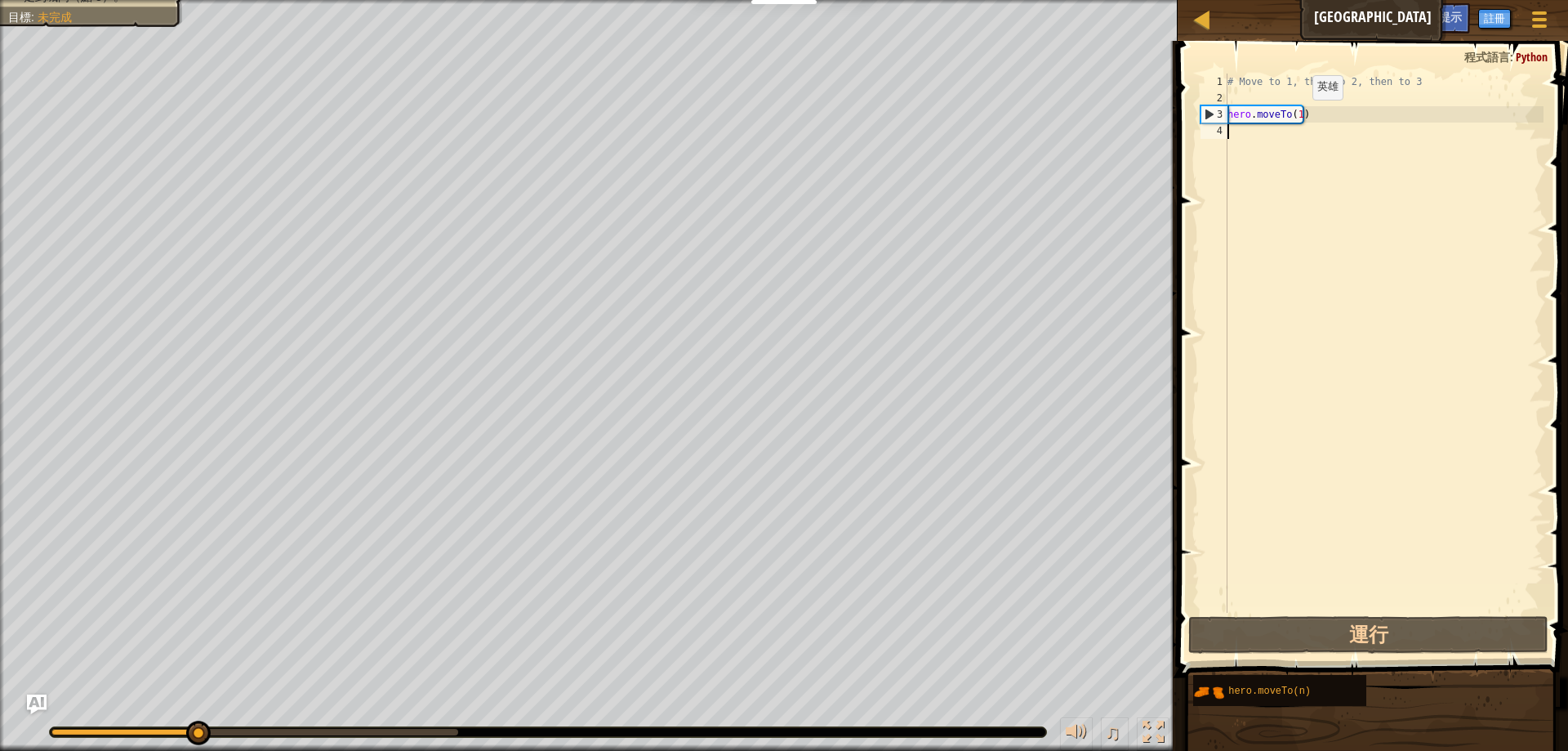
click at [1298, 116] on div "# Move to 1, then to 2, then to 3 hero . moveTo ( 1 )" at bounding box center [1383, 359] width 319 height 572
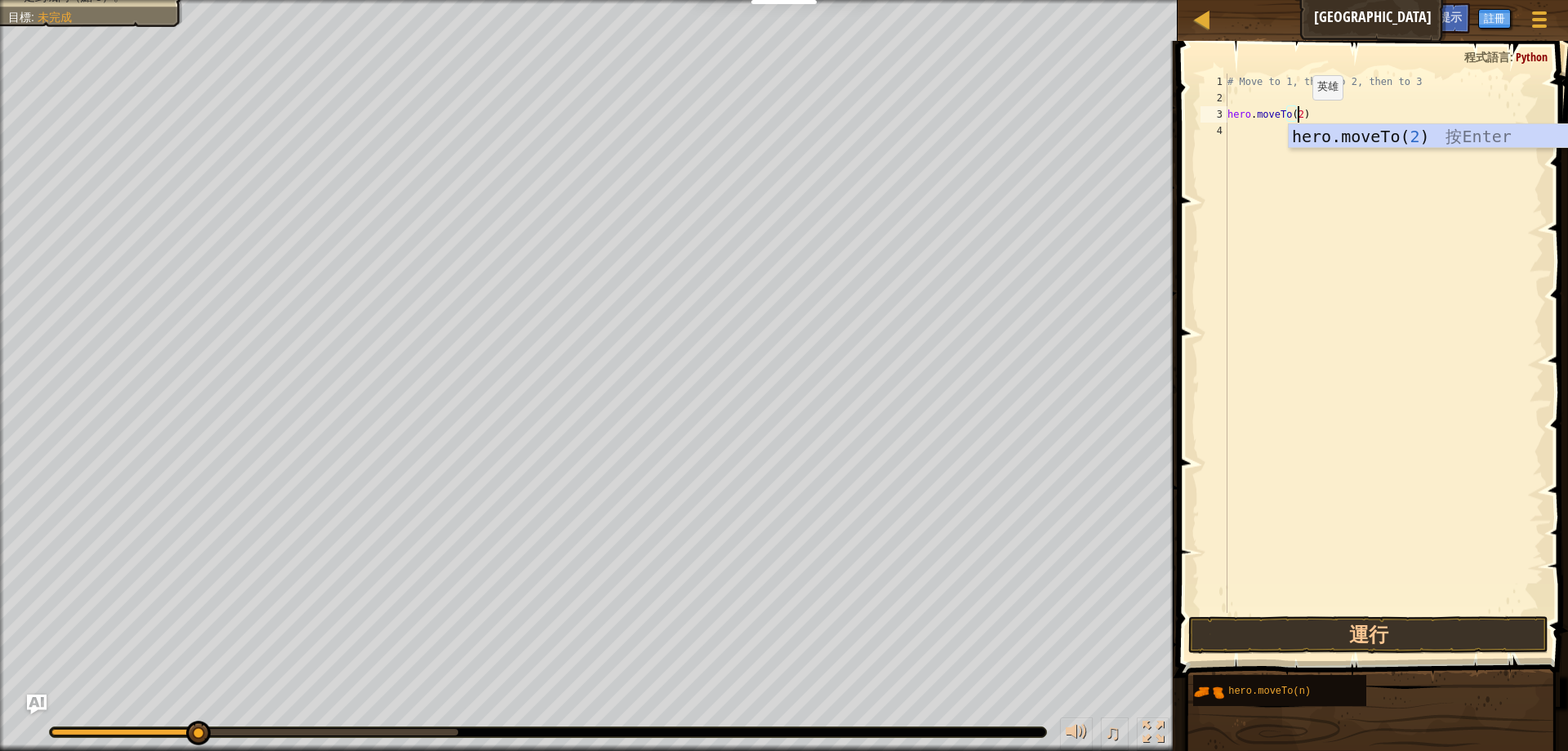
scroll to position [0, 0]
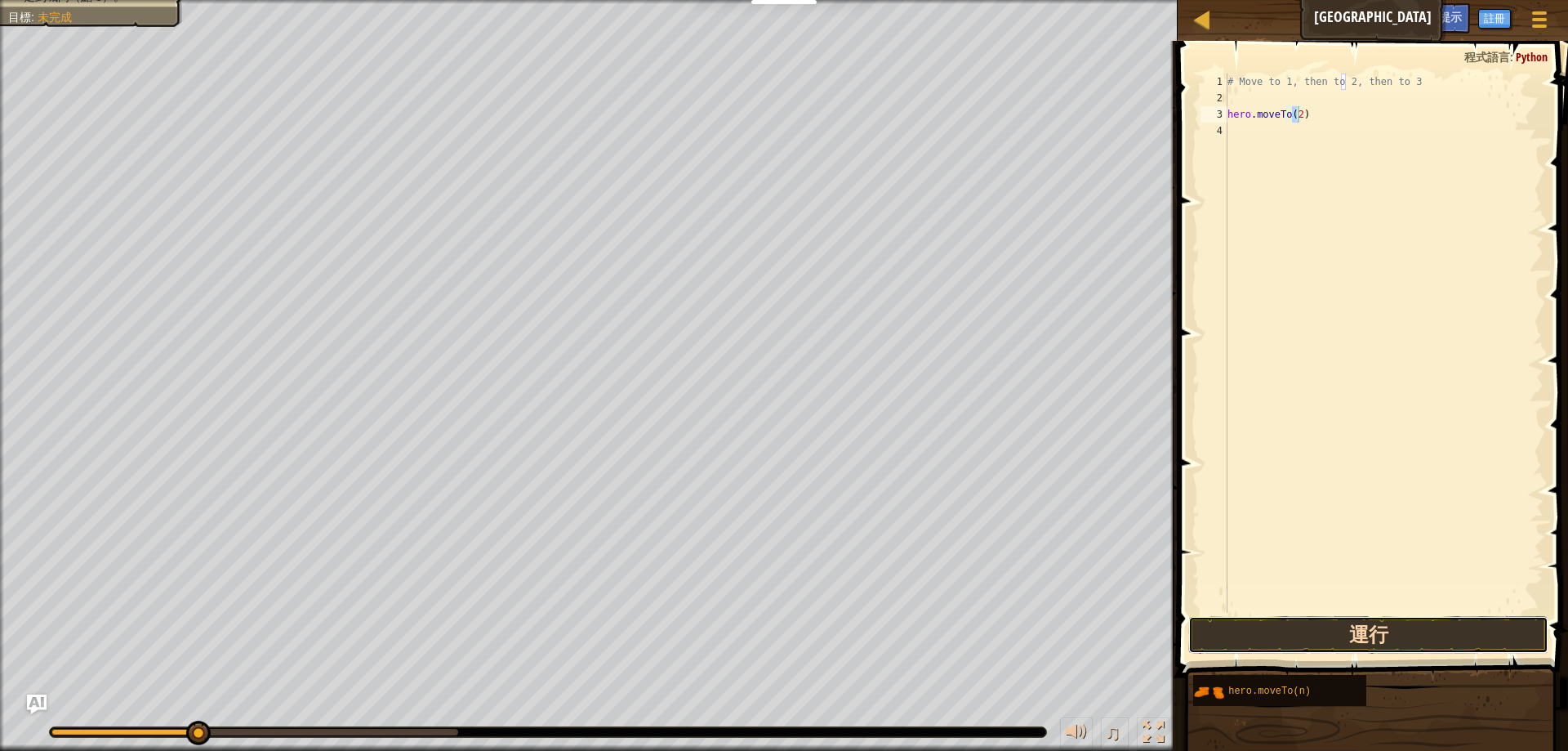
click at [1422, 639] on button "運行" at bounding box center [1368, 635] width 360 height 38
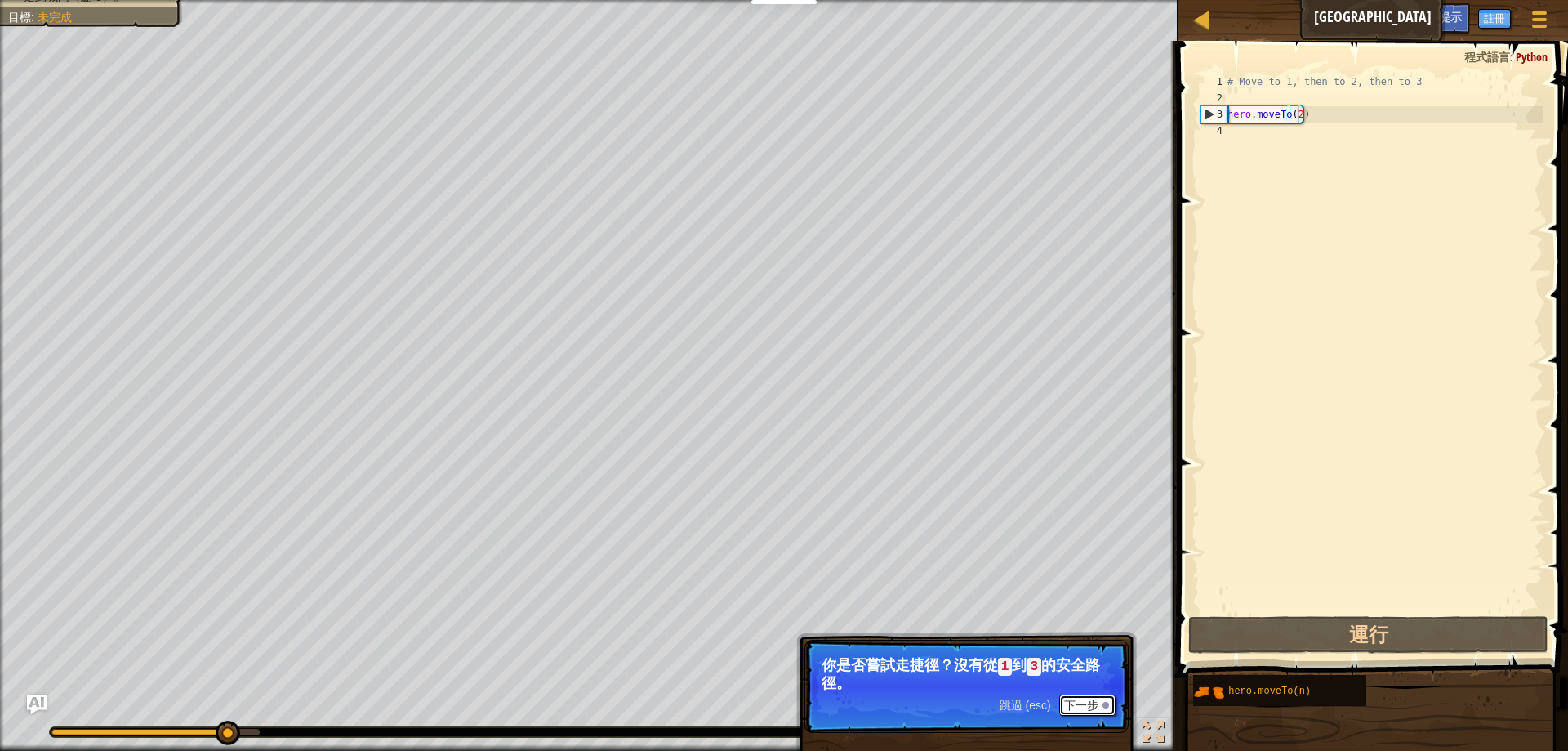
click at [1088, 701] on button "下一步" at bounding box center [1087, 705] width 57 height 22
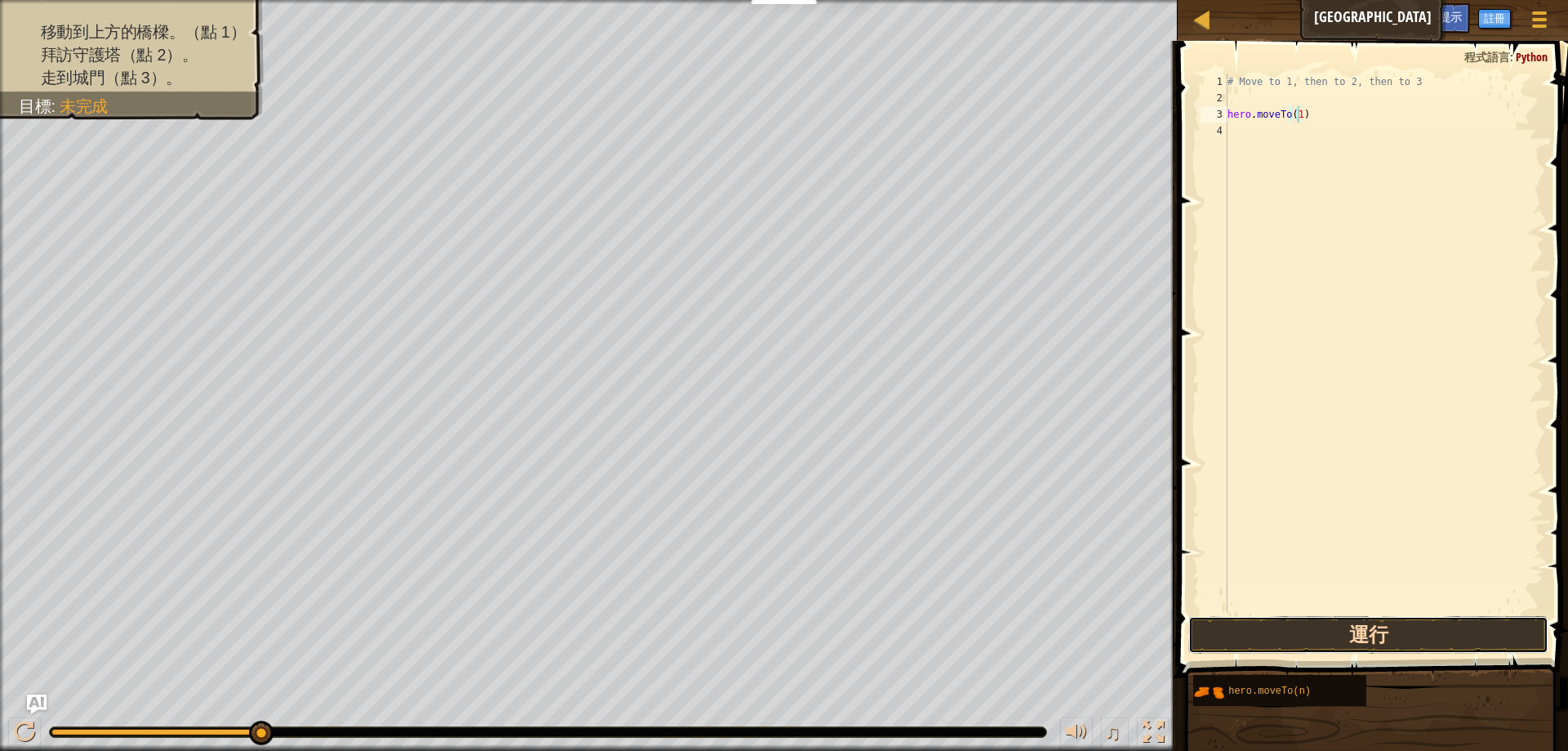
click at [1401, 636] on button "運行" at bounding box center [1368, 635] width 360 height 38
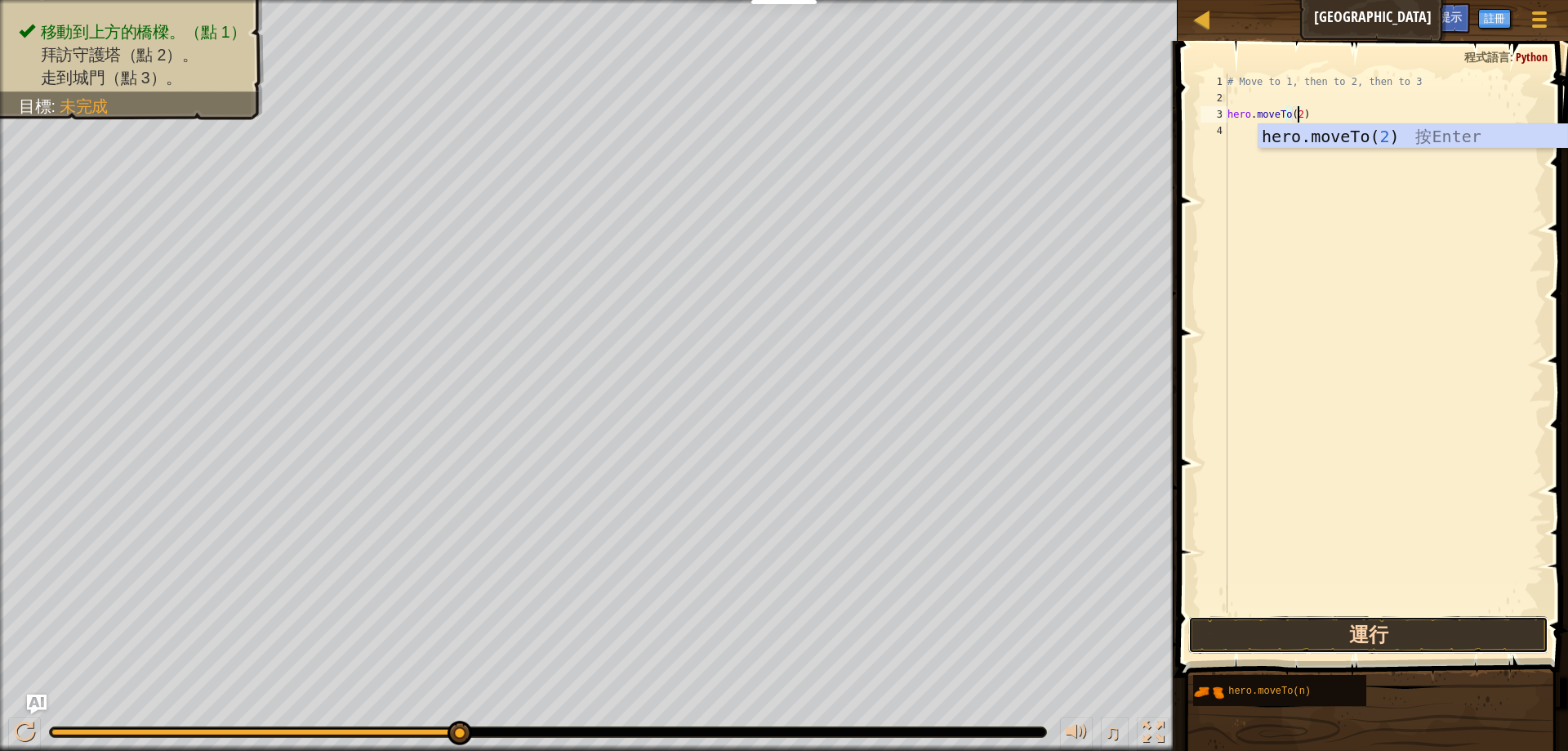
click at [1365, 637] on button "運行" at bounding box center [1368, 635] width 360 height 38
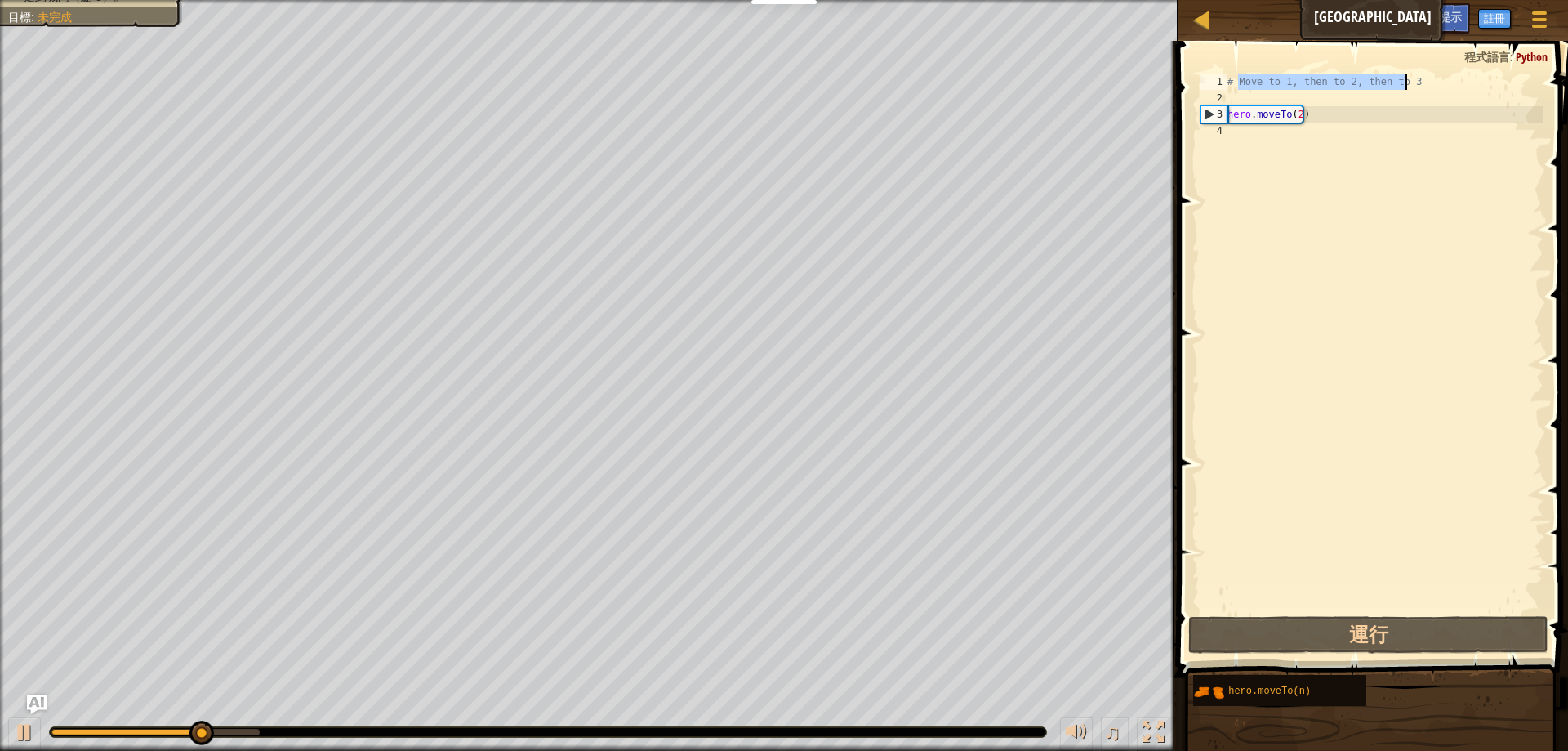
drag, startPoint x: 1237, startPoint y: 83, endPoint x: 1409, endPoint y: 83, distance: 172.0
click at [1409, 83] on div "# Move to 1, then to 2, then to 3 hero . moveTo ( 2 )" at bounding box center [1383, 359] width 319 height 572
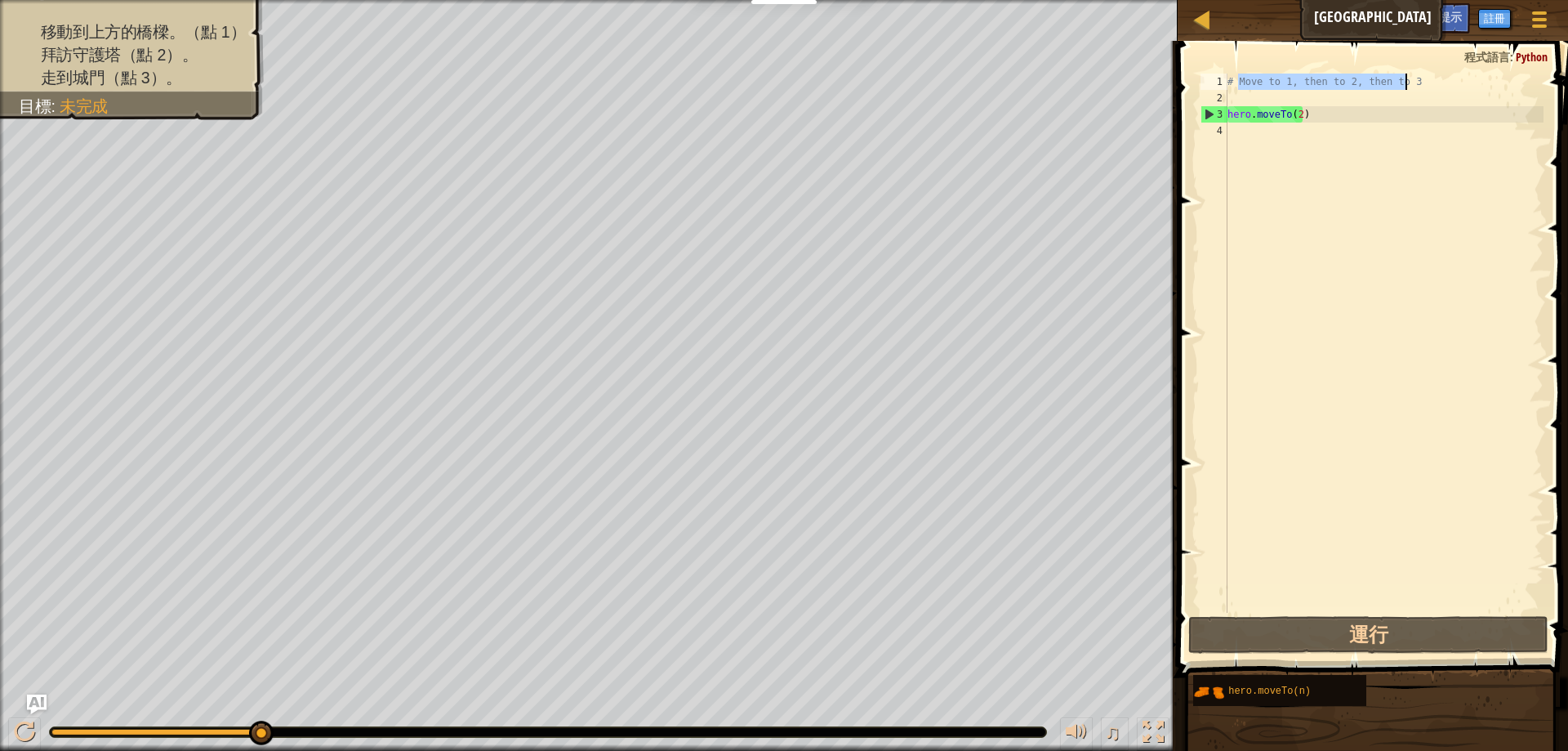
click at [1304, 116] on div "# Move to 1, then to 2, then to 3 hero . moveTo ( 2 )" at bounding box center [1383, 359] width 319 height 572
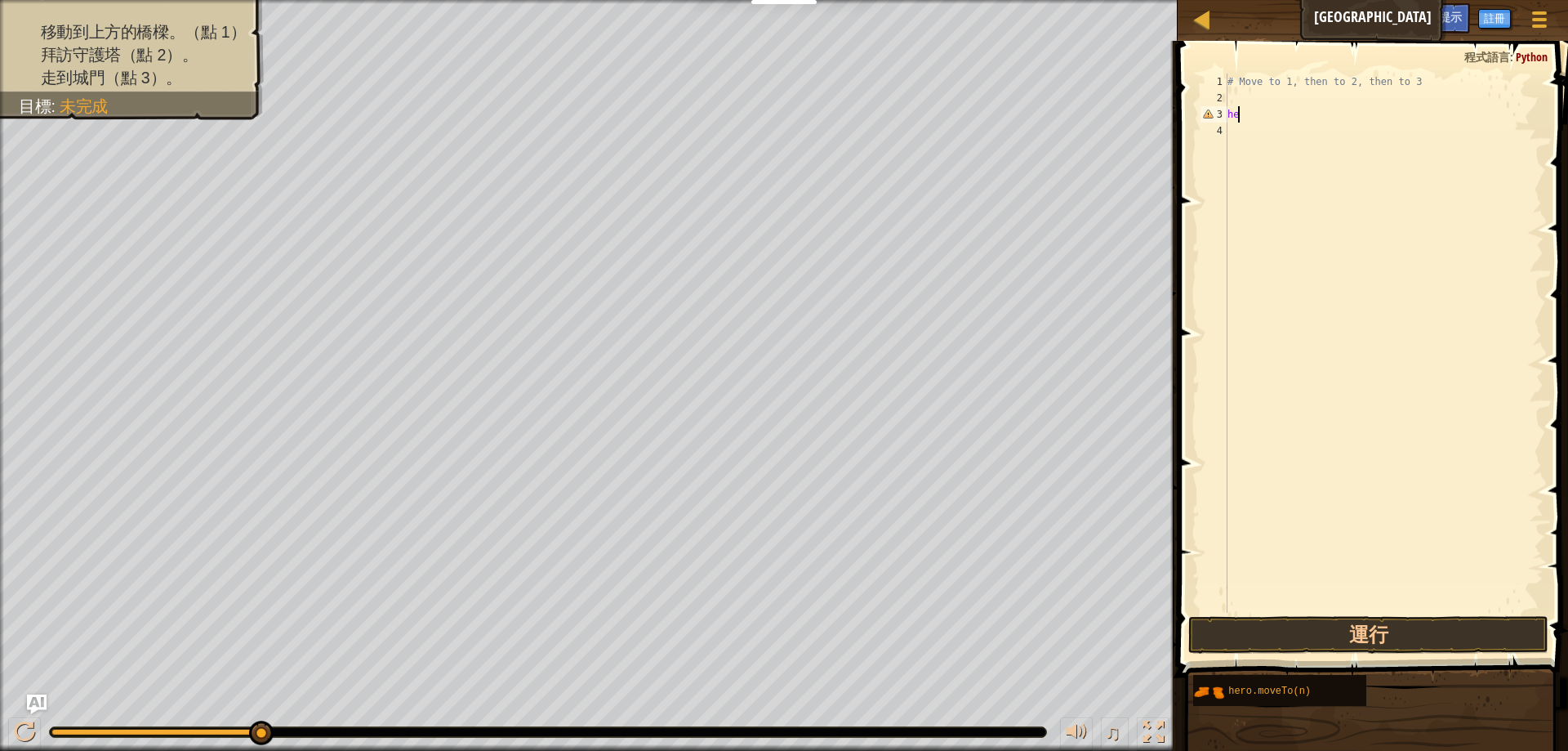
type textarea "h"
drag, startPoint x: 1265, startPoint y: 94, endPoint x: 1233, endPoint y: 107, distance: 34.5
click at [1233, 107] on div "# Move to 1, then to 2, then to 3" at bounding box center [1383, 359] width 319 height 572
paste textarea "Move to 1, then to 2, then to 3"
click at [1366, 631] on button "運行" at bounding box center [1368, 635] width 360 height 38
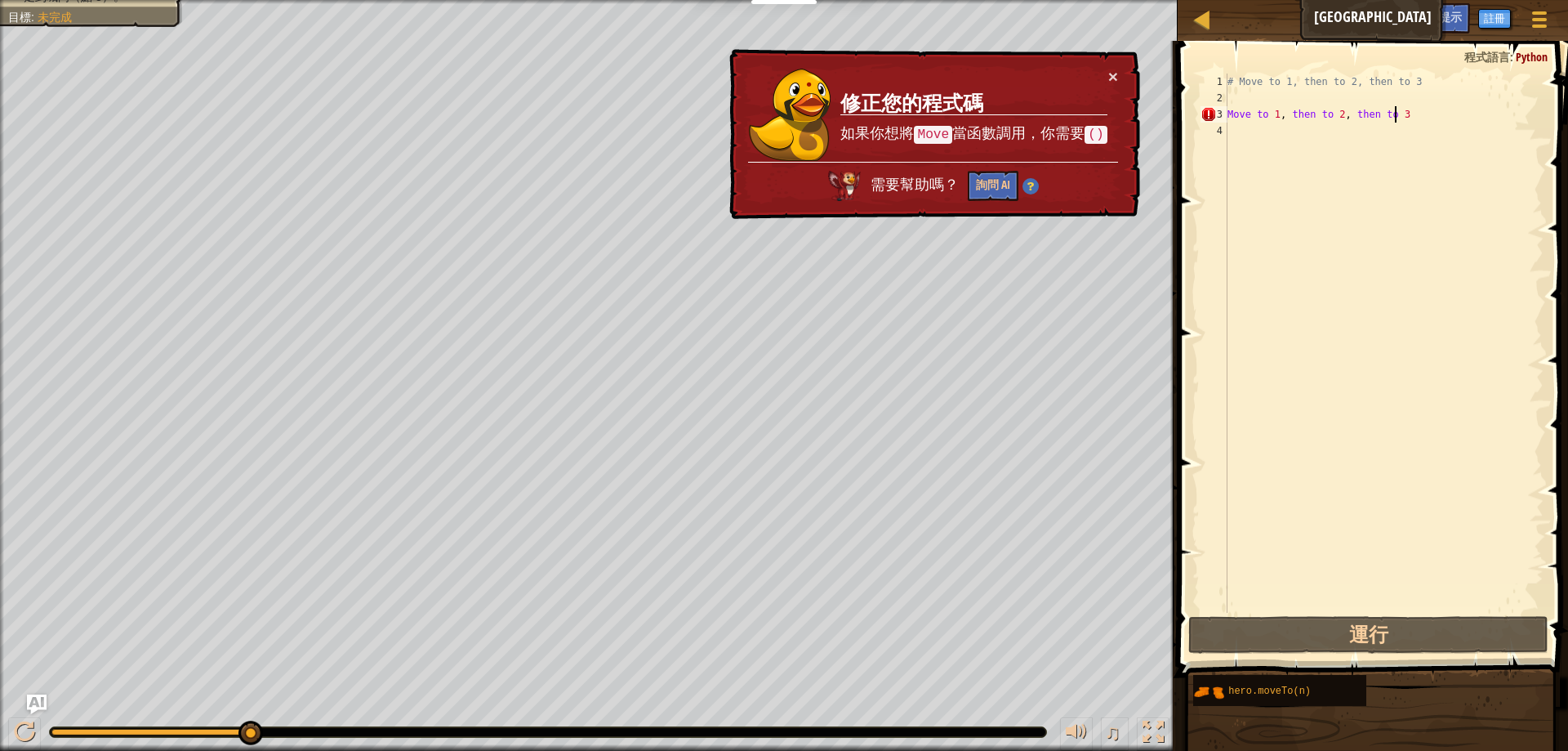
click at [1107, 71] on td "修正您的程式碼 如果你想將 Move 當函數調用，你需要 ()" at bounding box center [973, 115] width 268 height 94
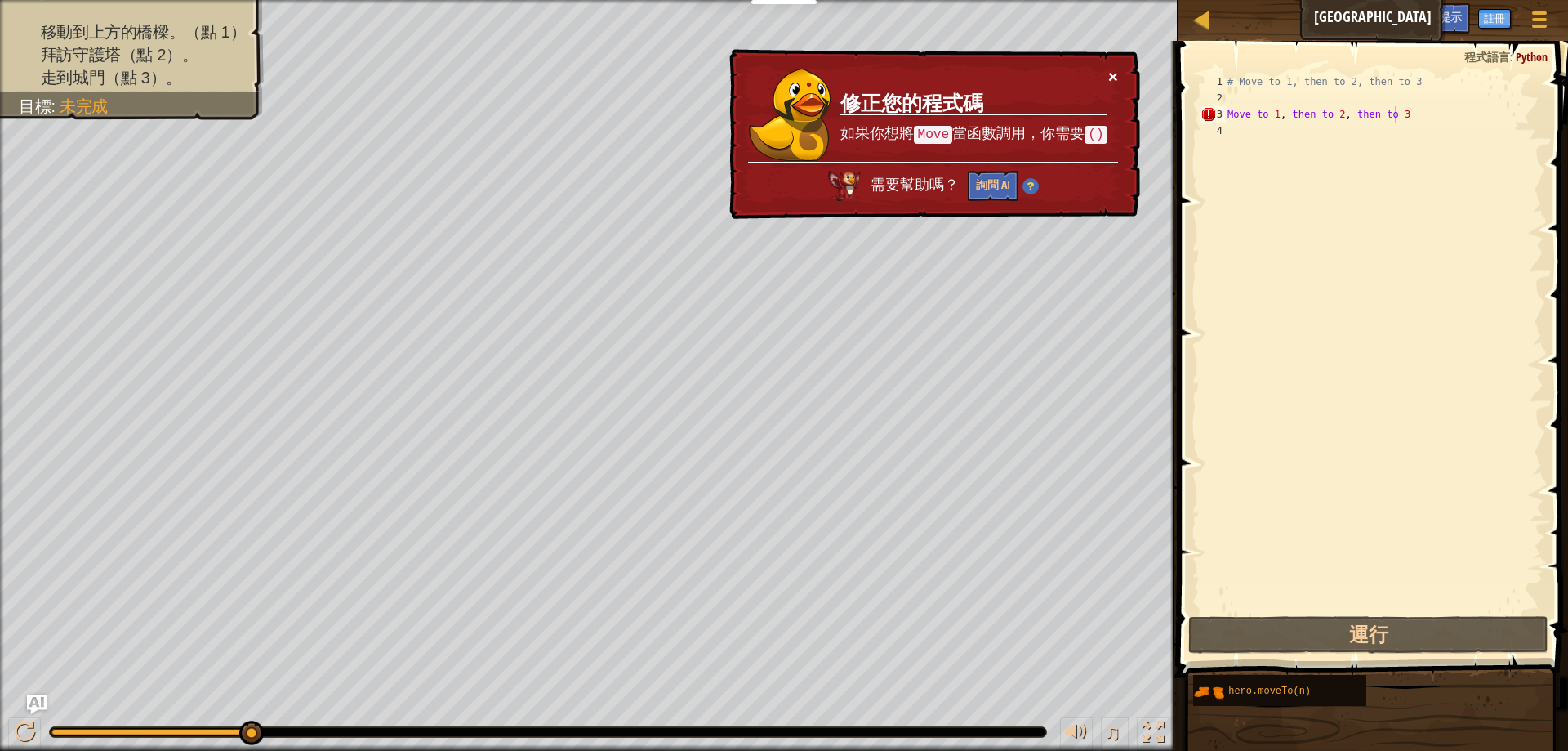
click at [1113, 72] on button "×" at bounding box center [1113, 76] width 9 height 17
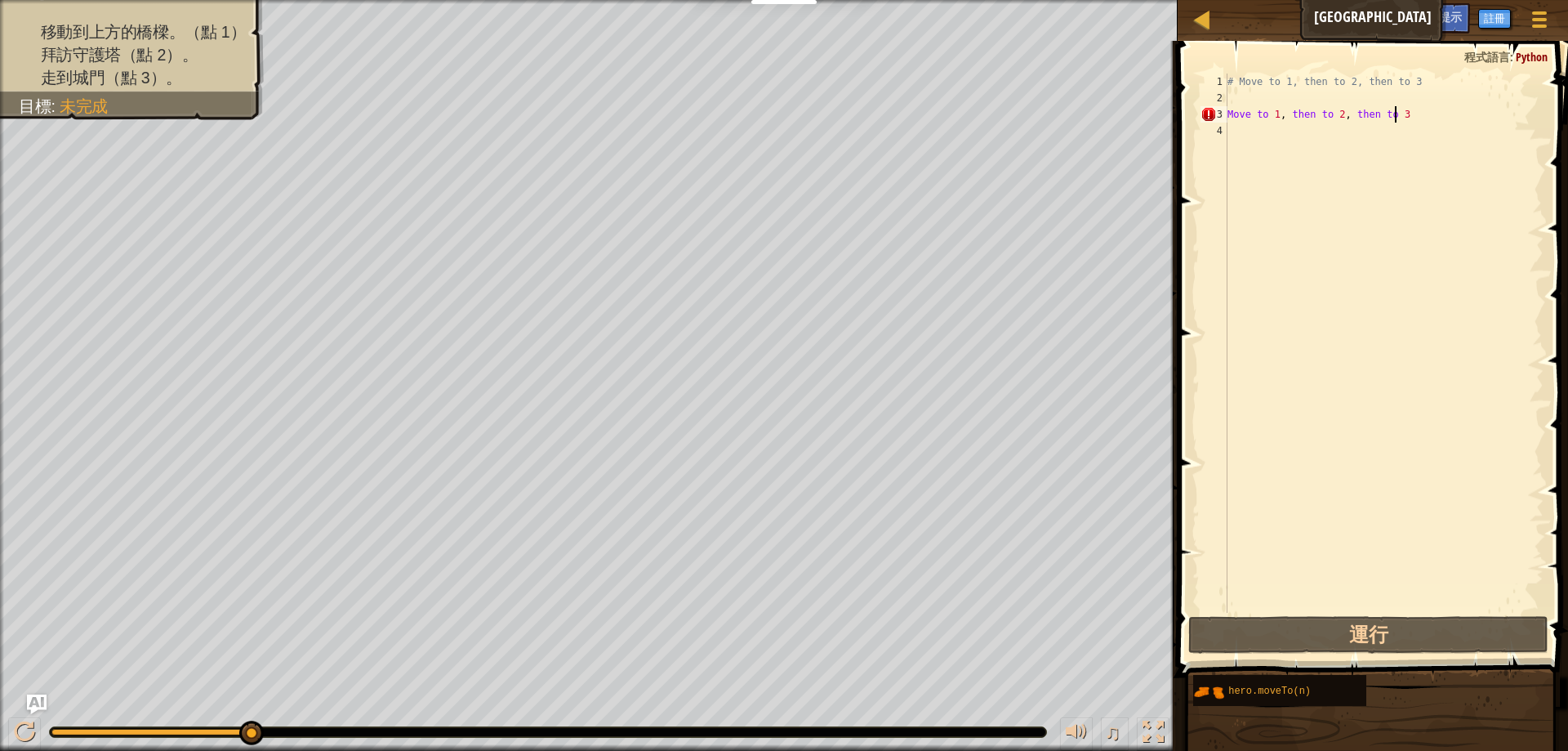
click at [1266, 118] on div "# Move to 1, then to 2, then to 3 Move to 1 , then to 2 , then to 3" at bounding box center [1383, 359] width 319 height 572
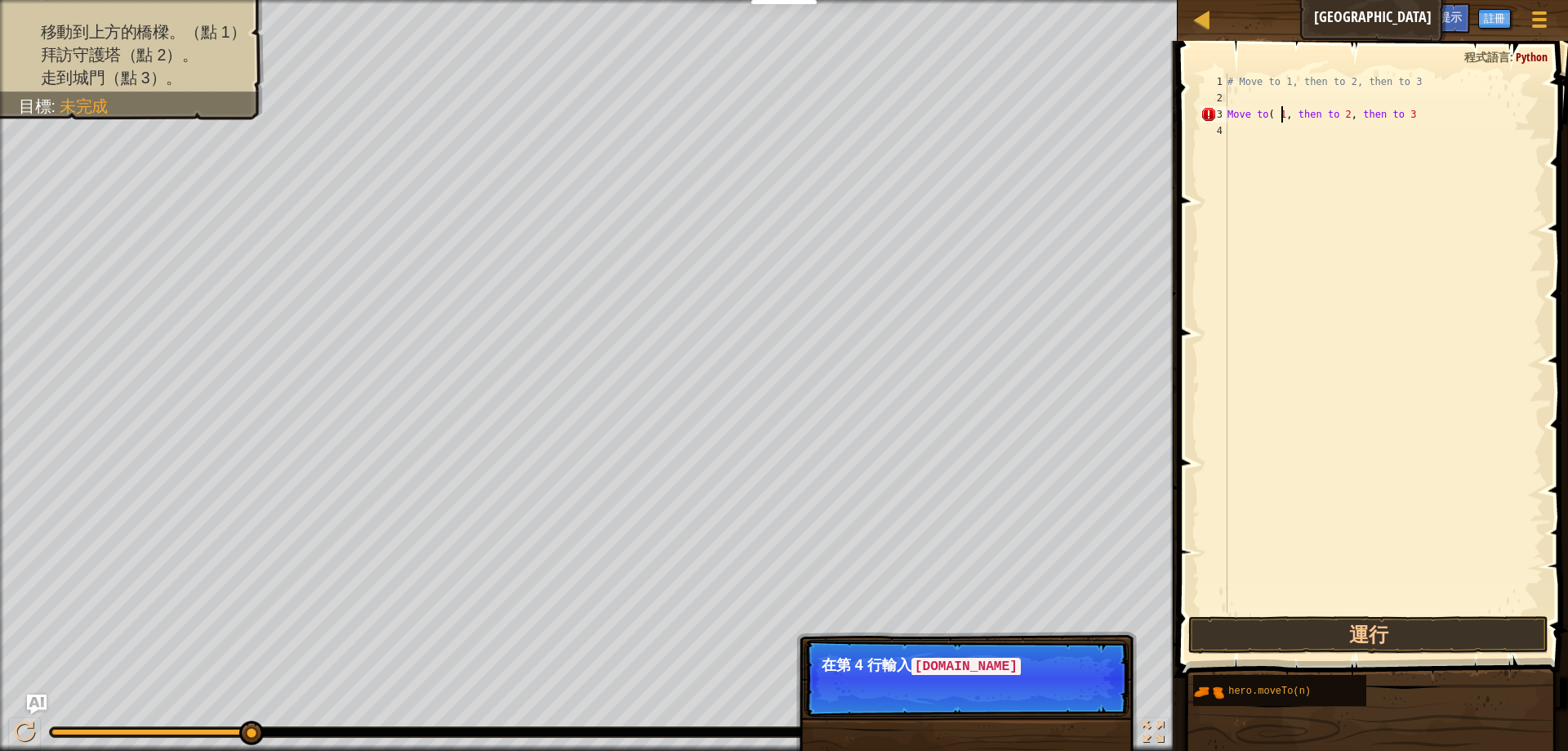
click at [1279, 114] on div "# Move to 1, then to 2, then to 3 Move to ( 1 , then to 2 , then to 3" at bounding box center [1383, 359] width 319 height 572
click at [1338, 114] on div "# Move to 1, then to 2, then to 3 Move to ( 1 ) , then to 2 , then to 3" at bounding box center [1383, 359] width 319 height 572
click at [1276, 113] on div "# Move to 1, then to 2, then to 3 Move to ( 1 ) , then to ( 2 , then to 3" at bounding box center [1383, 359] width 319 height 572
click at [1347, 116] on div "# Move to 1, then to 2, then to 3 Move to ( 1 ) , then to ( 2 , then to 3" at bounding box center [1383, 359] width 319 height 572
click at [1405, 116] on div "# Move to 1, then to 2, then to 3 Move to ( 1 ) , then to ( 2 ) , then to 3" at bounding box center [1383, 359] width 319 height 572
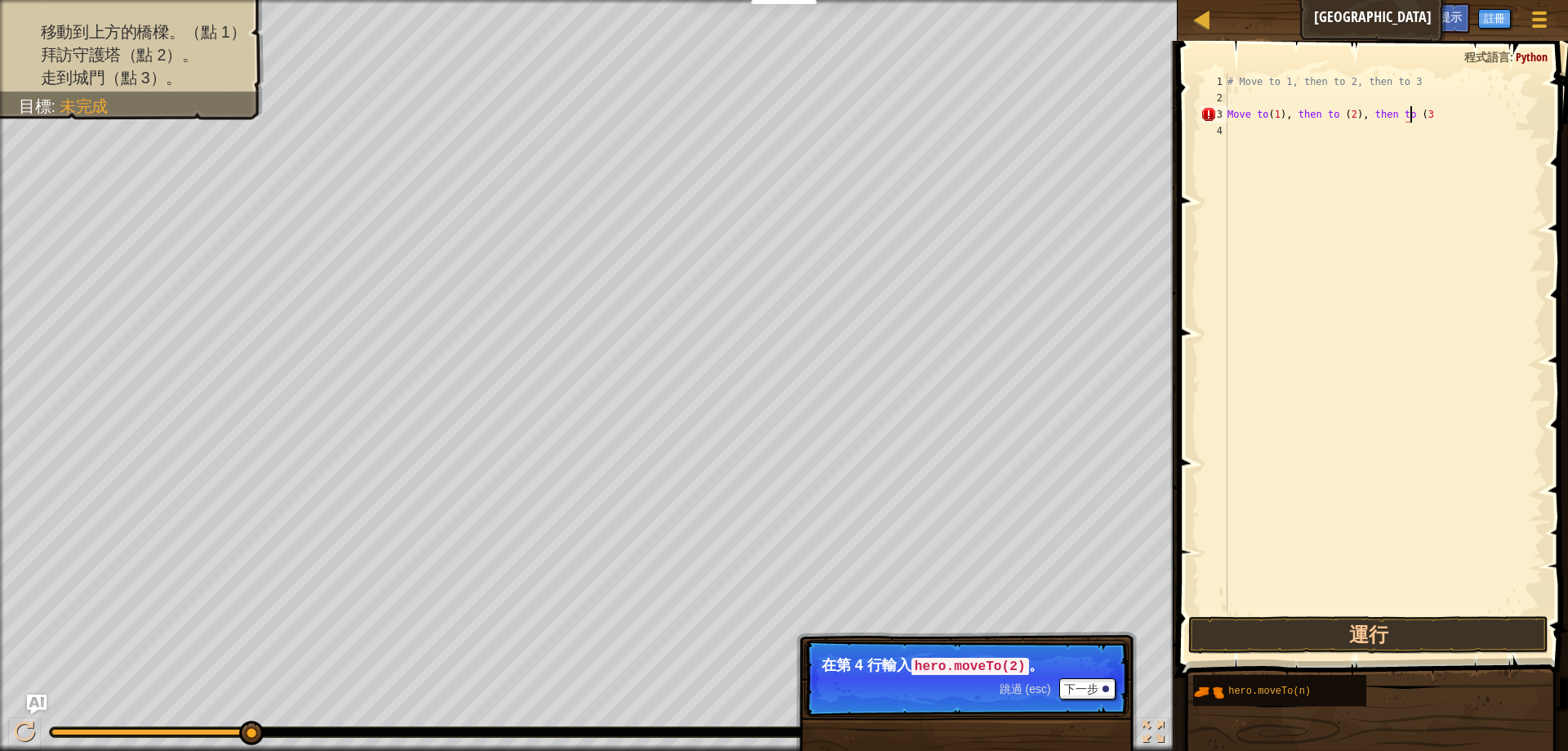
click at [1423, 112] on div "# Move to 1, then to 2, then to 3 Move to ( 1 ) , then to ( 2 ) , then to ( 3" at bounding box center [1383, 359] width 319 height 572
click at [1343, 636] on button "運行" at bounding box center [1368, 635] width 360 height 38
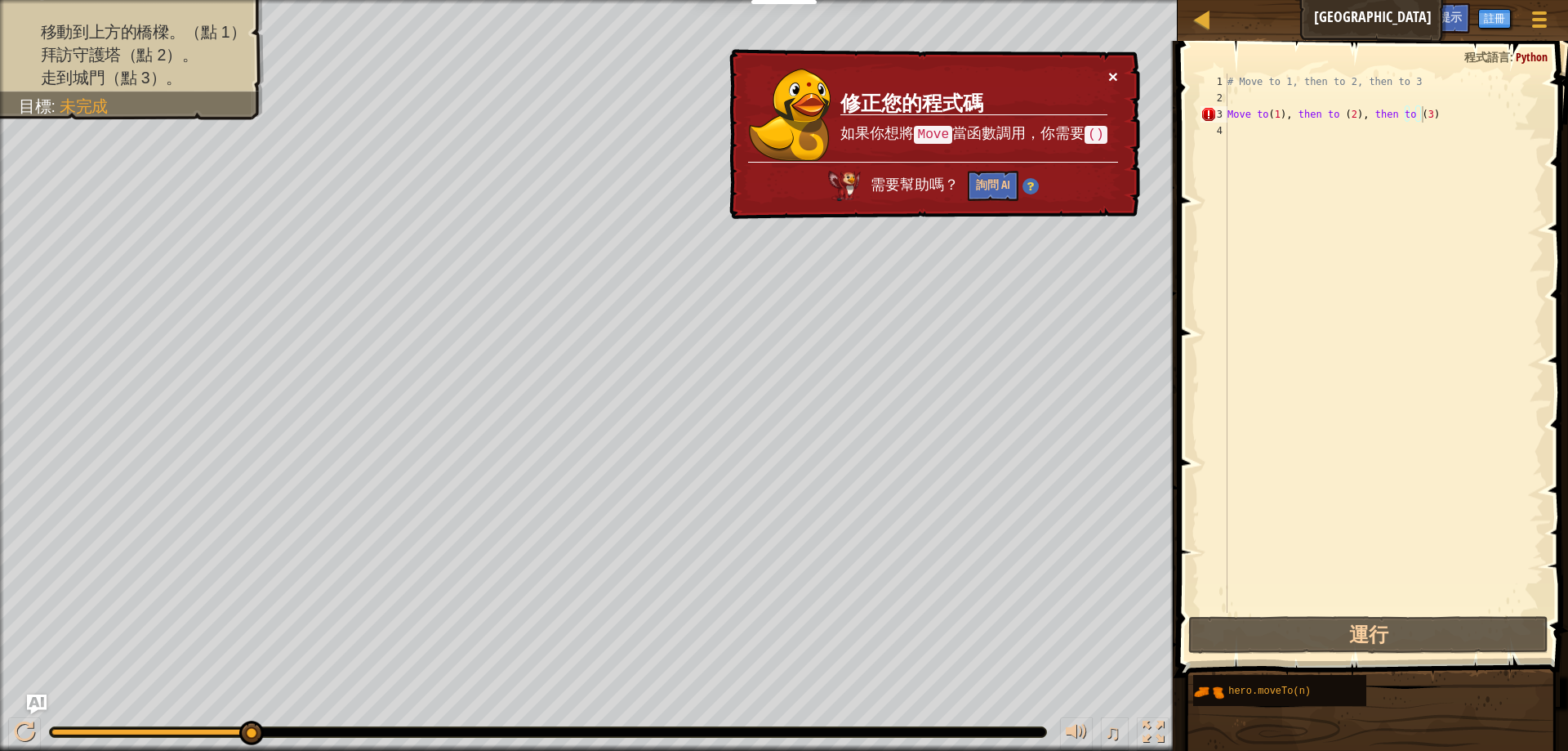
click at [1109, 78] on button "×" at bounding box center [1113, 76] width 9 height 17
click at [1334, 109] on div "# Move to 1, then to 2, then to 3 Move to ( 1 ) , then to ( 2 ) , then to ( 3 )" at bounding box center [1383, 359] width 319 height 572
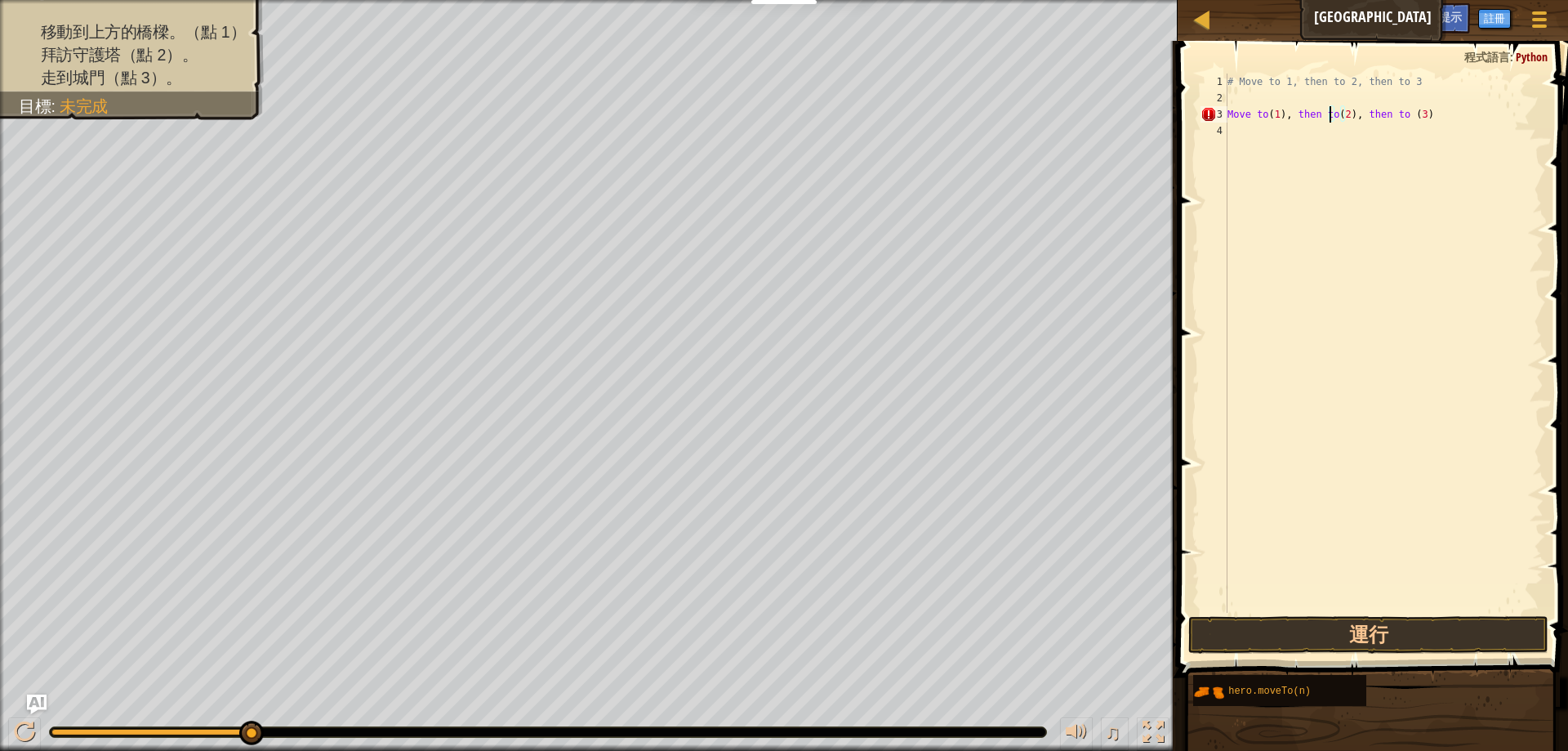
click at [1399, 112] on div "# Move to 1, then to 2, then to 3 Move to ( 1 ) , then to ( 2 ) , then to ( 3 )" at bounding box center [1383, 359] width 319 height 572
click at [1397, 635] on button "運行" at bounding box center [1368, 635] width 360 height 38
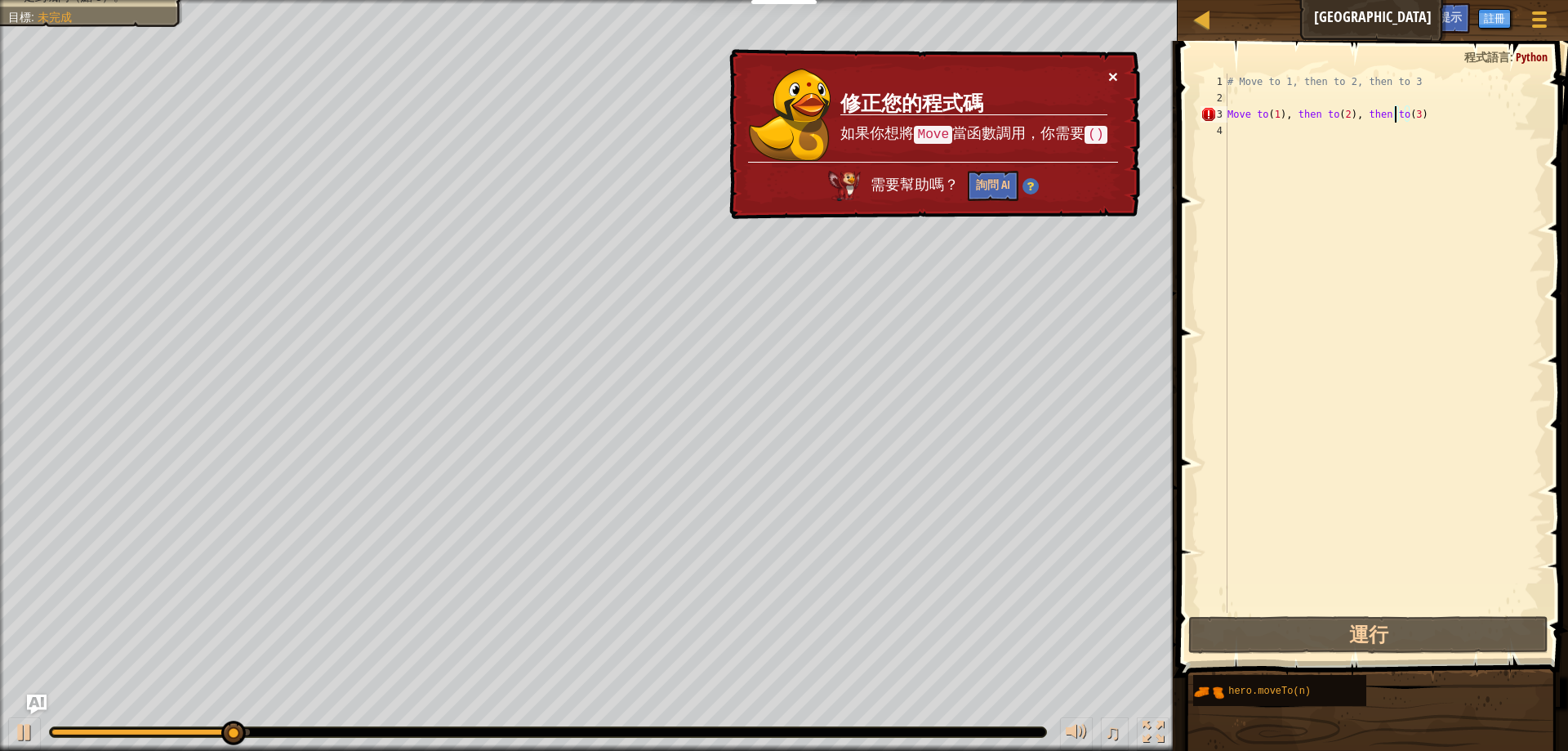
click at [1111, 71] on button "×" at bounding box center [1113, 76] width 9 height 17
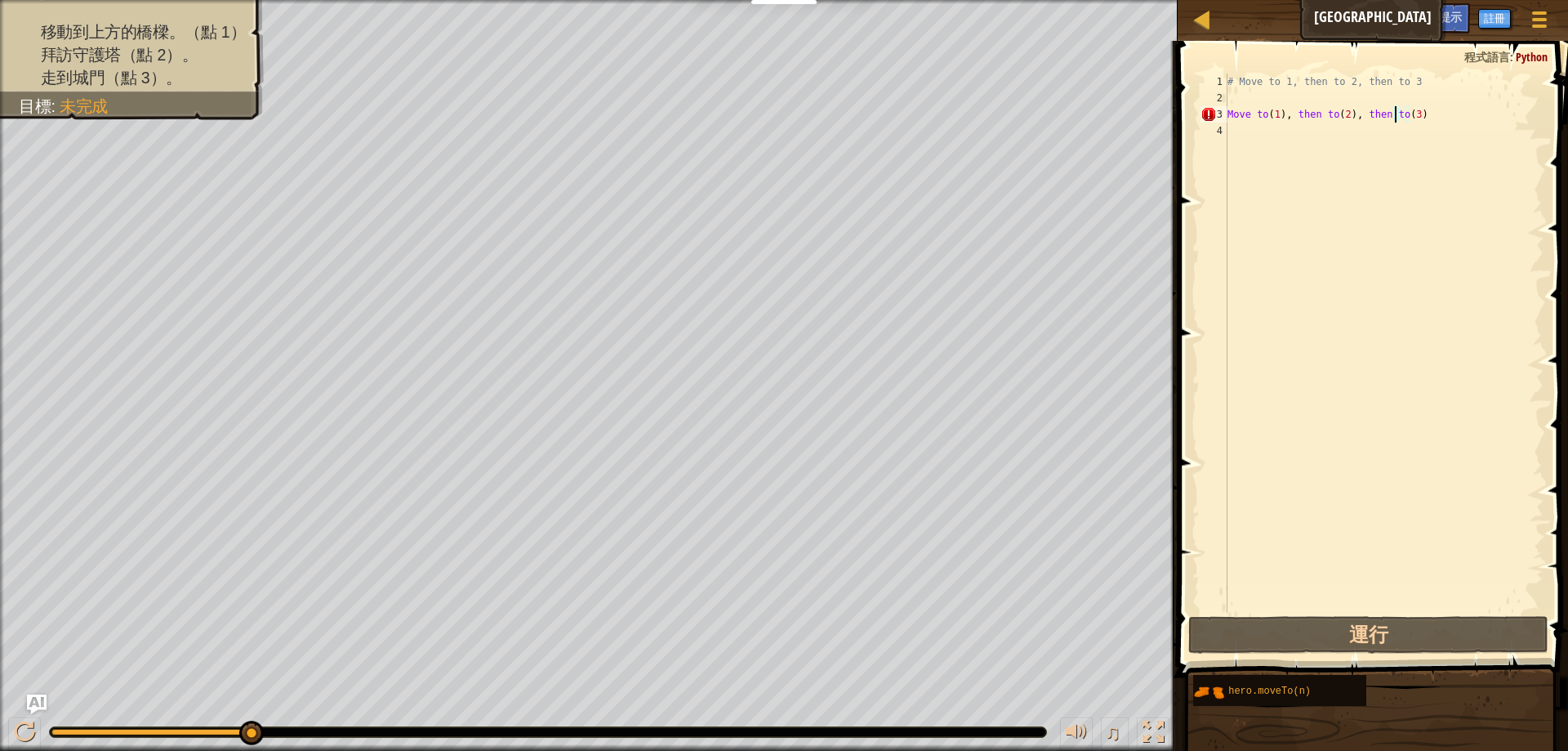
click at [1293, 113] on div "# Move to 1, then to 2, then to 3 Move to ( 1 ) , then to ( 2 ) , then to ( 3 )" at bounding box center [1383, 359] width 319 height 572
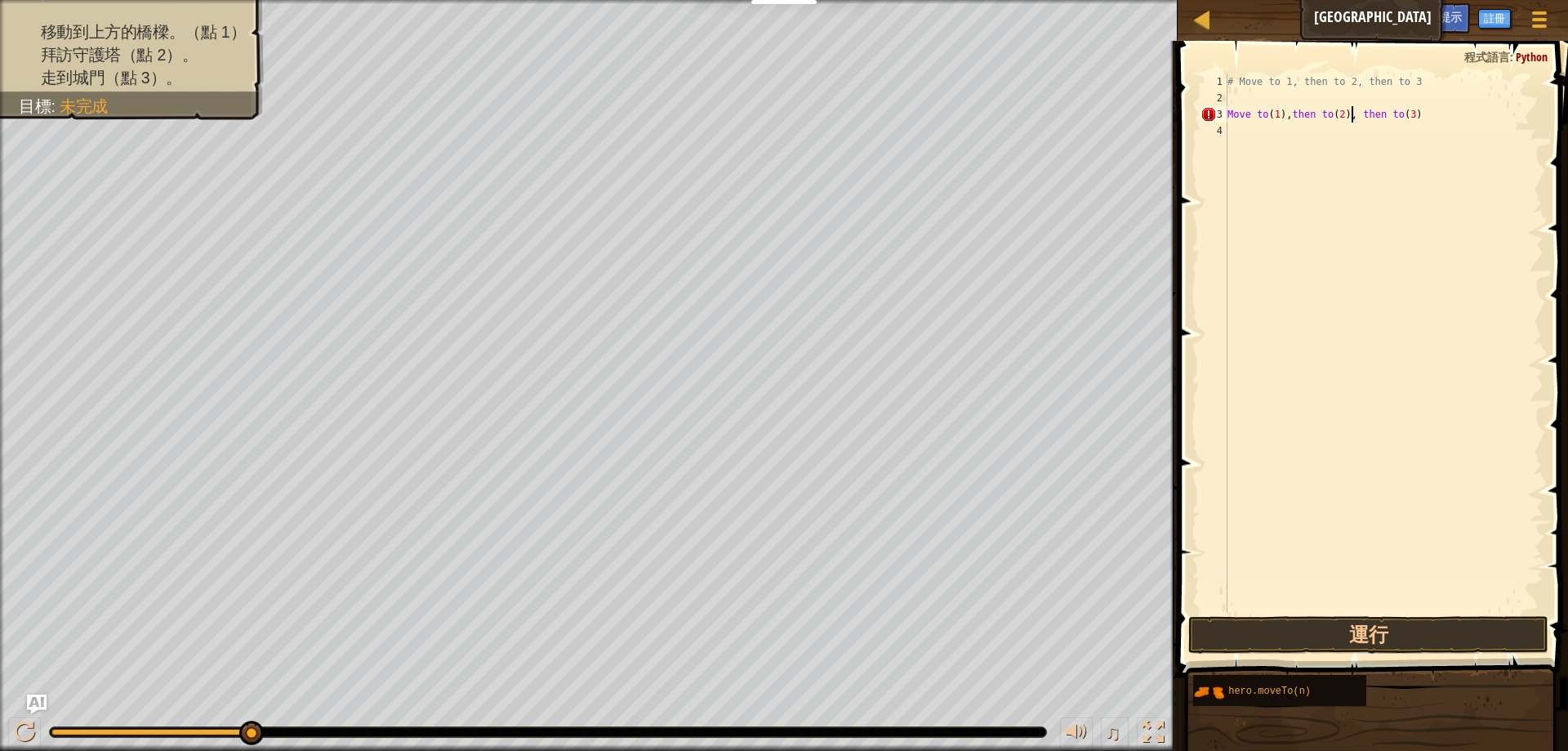
click at [1349, 113] on div "# Move to 1, then to 2, then to 3 Move to ( 1 ) , then to ( 2 ) , then to ( 3 )" at bounding box center [1383, 359] width 319 height 572
click at [1330, 634] on button "運行" at bounding box center [1368, 635] width 360 height 38
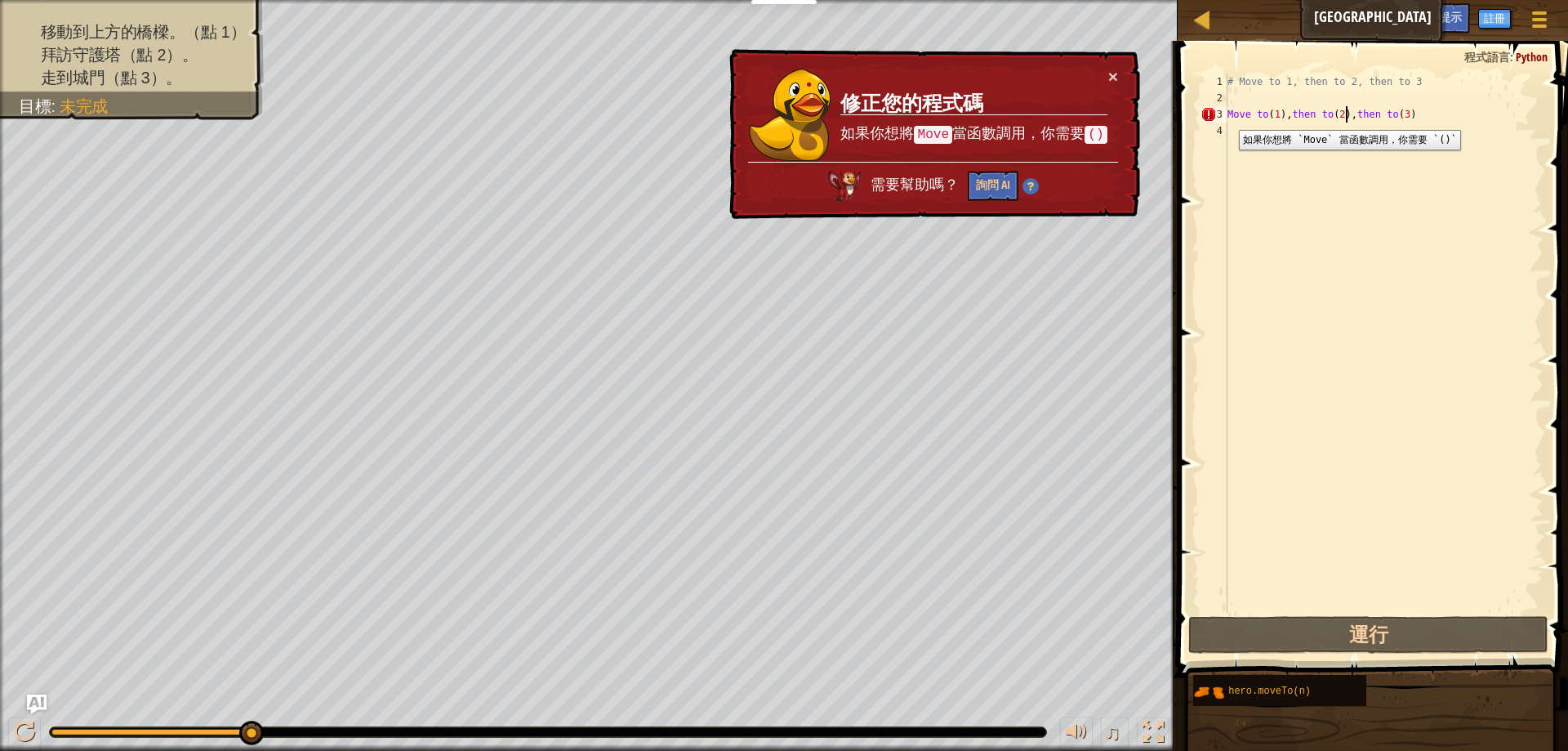
click at [1227, 118] on div "3" at bounding box center [1214, 114] width 27 height 16
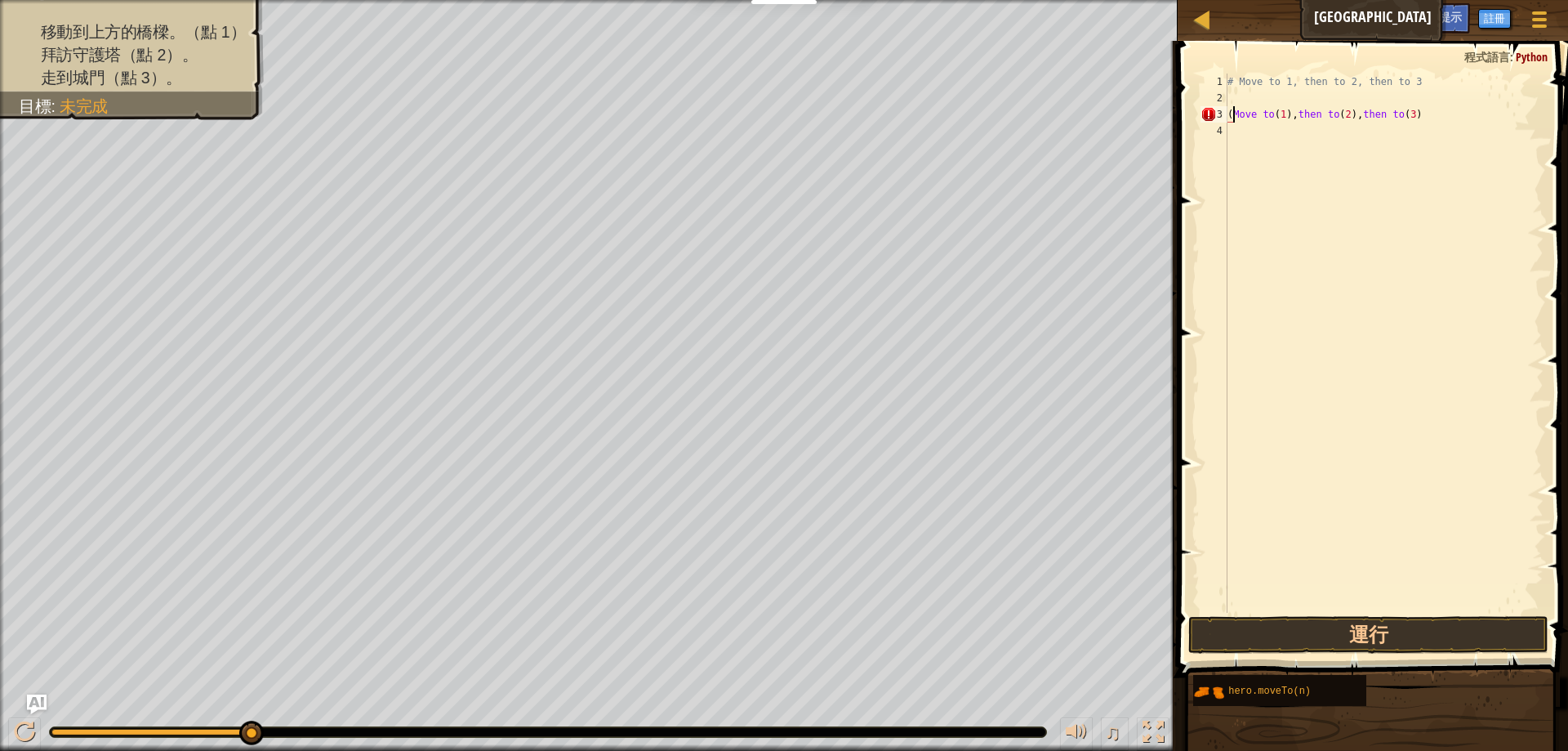
click at [1254, 107] on div "# Move to 1, then to 2, then to 3 ( Move to ( 1 ) , then to ( 2 ) , then to ( 3…" at bounding box center [1383, 359] width 319 height 572
click at [1335, 621] on button "運行" at bounding box center [1368, 635] width 360 height 38
type textarea "(Move) to(1),then to(2),then to(3)"
